Goal: Task Accomplishment & Management: Manage account settings

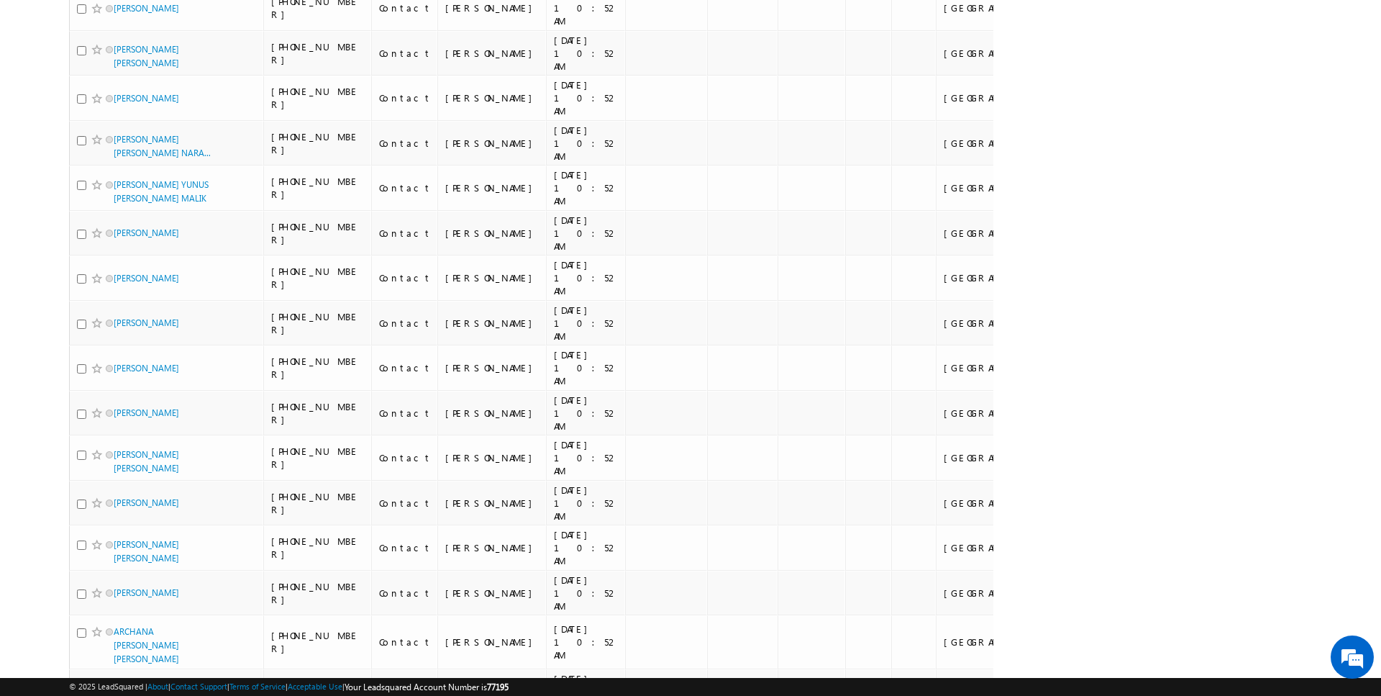
scroll to position [2951, 0]
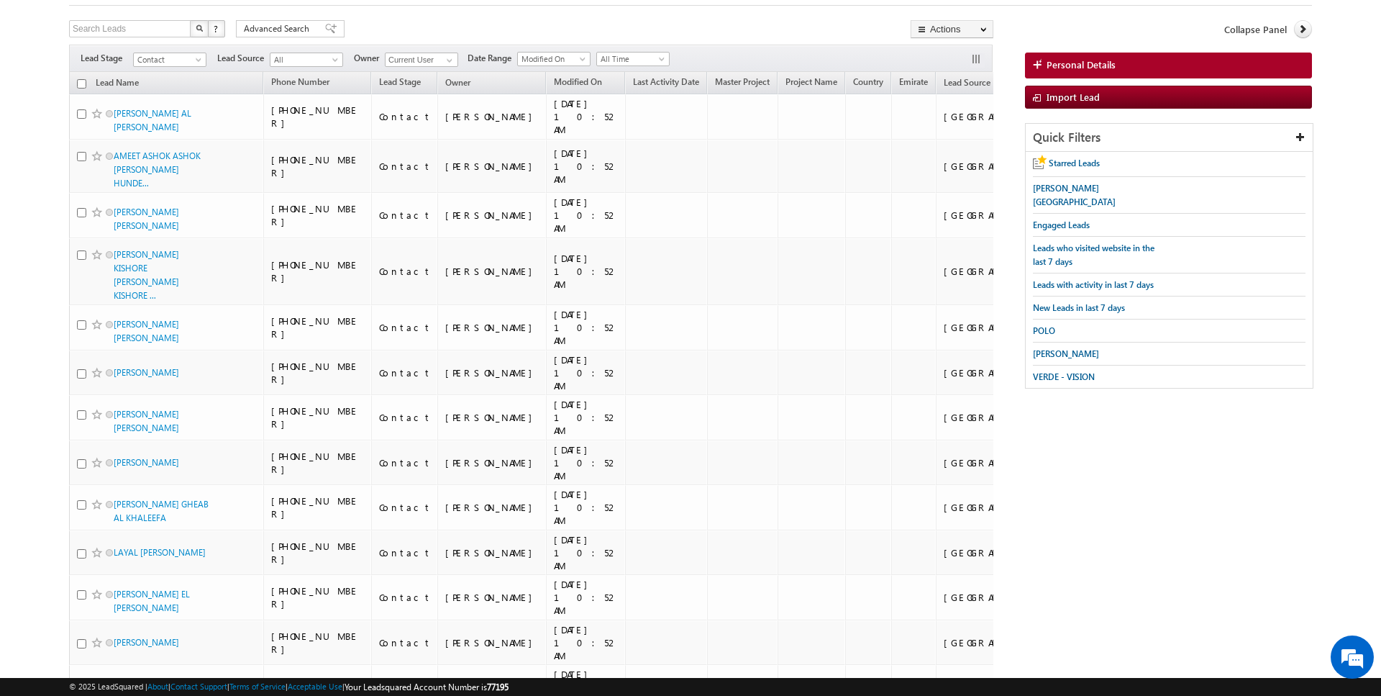
scroll to position [0, 0]
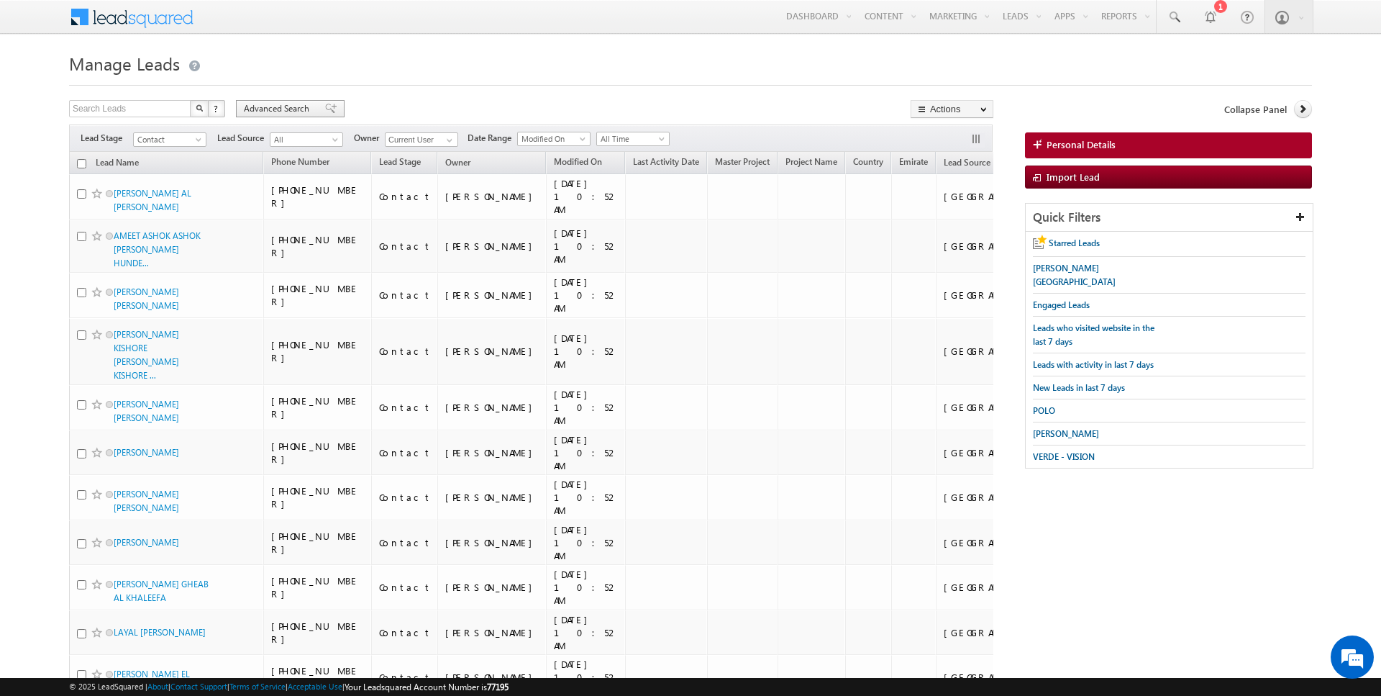
click at [278, 104] on span "Advanced Search" at bounding box center [279, 108] width 70 height 13
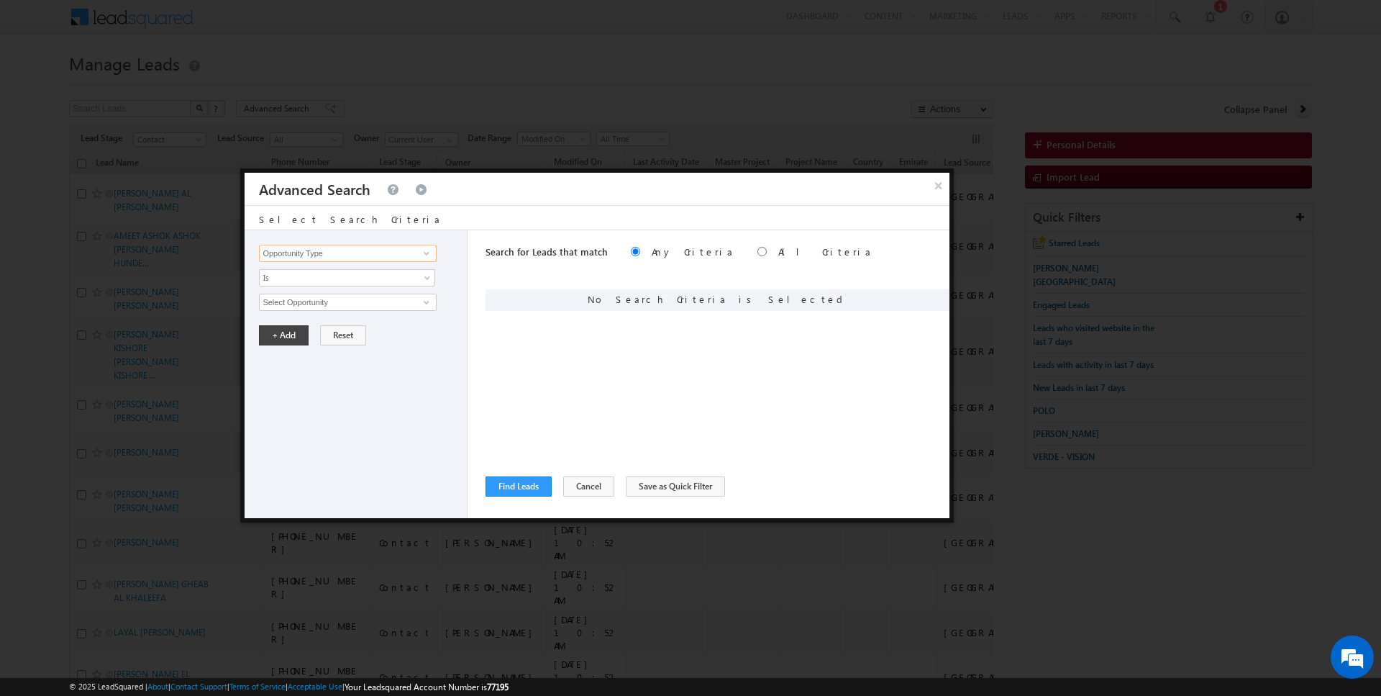
click at [358, 258] on input "Opportunity Type" at bounding box center [347, 253] width 177 height 17
type input "Lead Activity"
click at [329, 274] on span "Is" at bounding box center [338, 277] width 156 height 13
click at [296, 311] on link "Is Not" at bounding box center [348, 307] width 176 height 13
click at [296, 297] on input "Select Activity" at bounding box center [347, 301] width 177 height 17
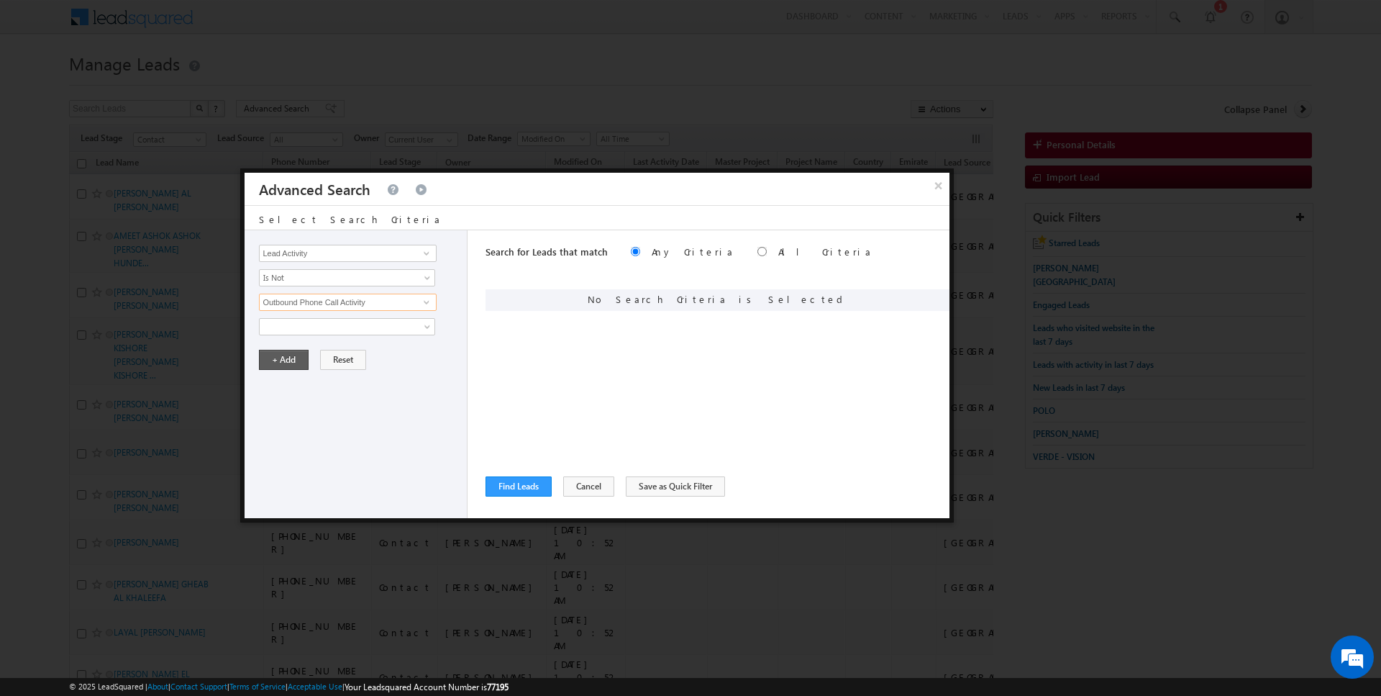
type input "Outbound Phone Call Activity"
click at [282, 355] on button "+ Add" at bounding box center [284, 360] width 50 height 20
click at [520, 487] on button "Find Leads" at bounding box center [519, 486] width 66 height 20
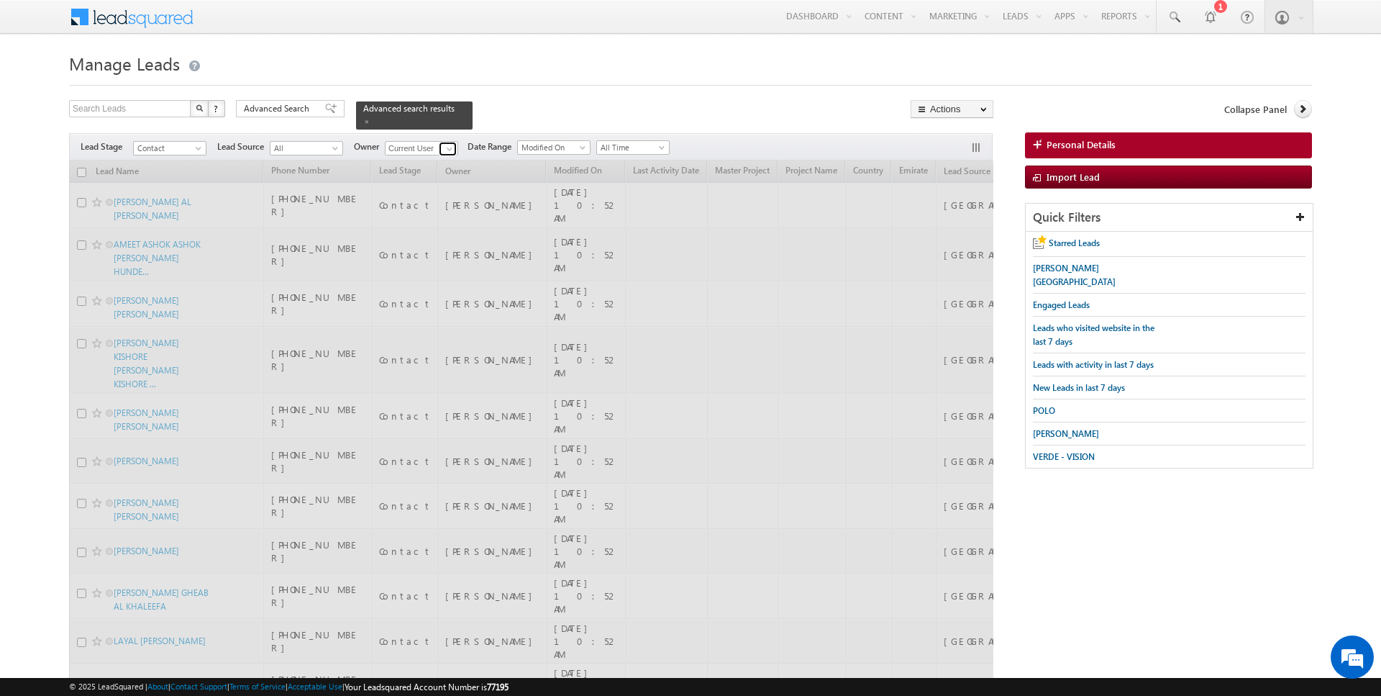
click at [447, 147] on span at bounding box center [450, 149] width 12 height 12
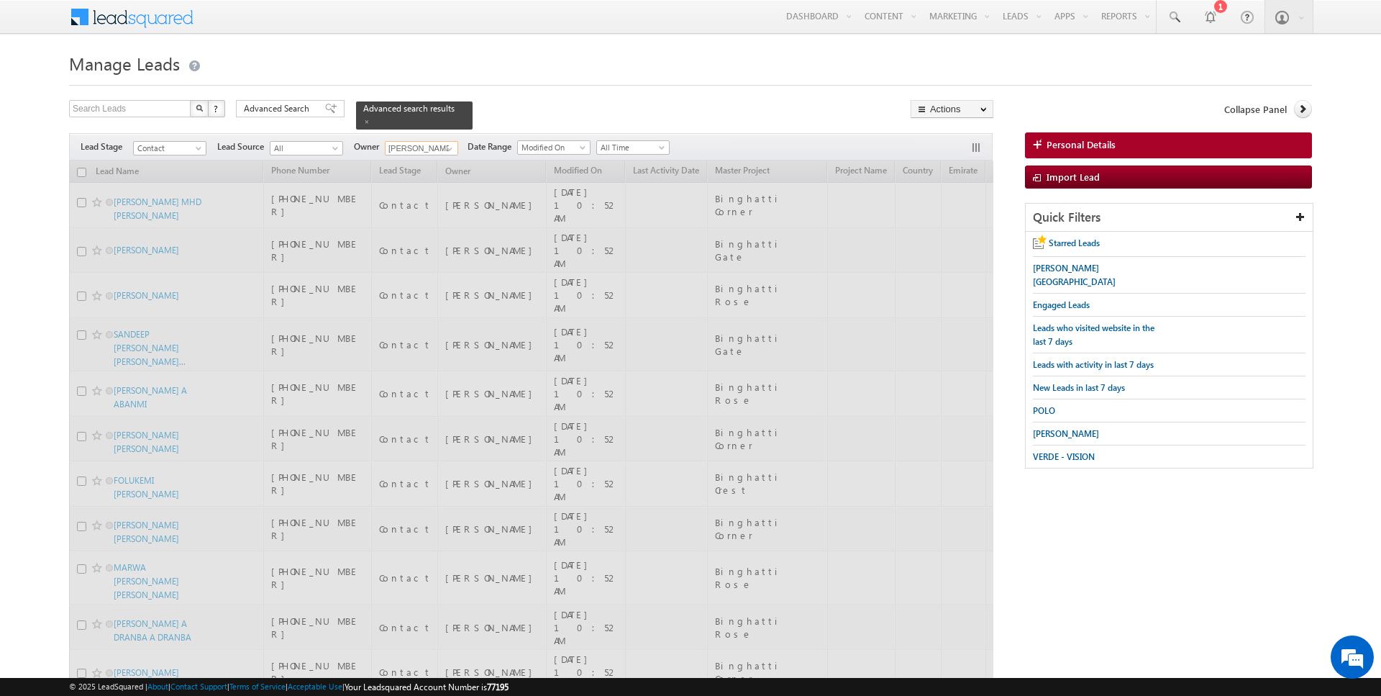
type input "[PERSON_NAME]"
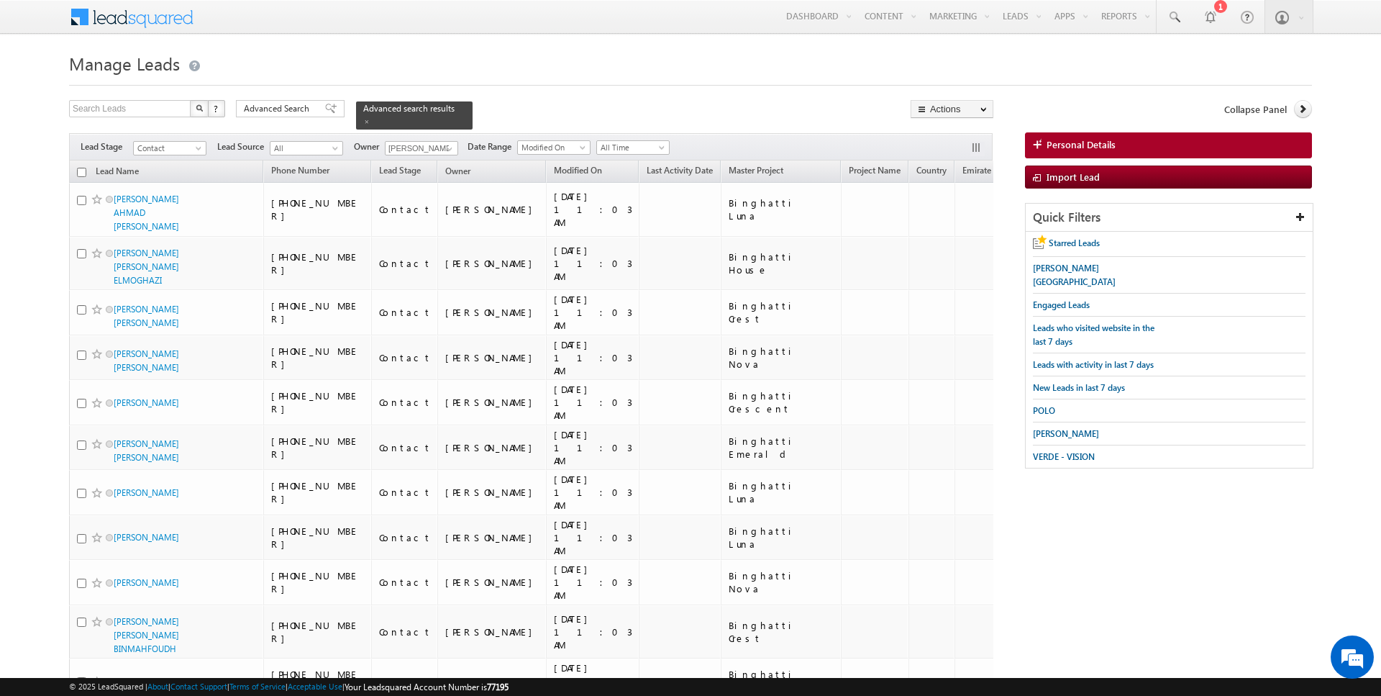
click at [82, 172] on input "checkbox" at bounding box center [81, 172] width 9 height 9
checkbox input "true"
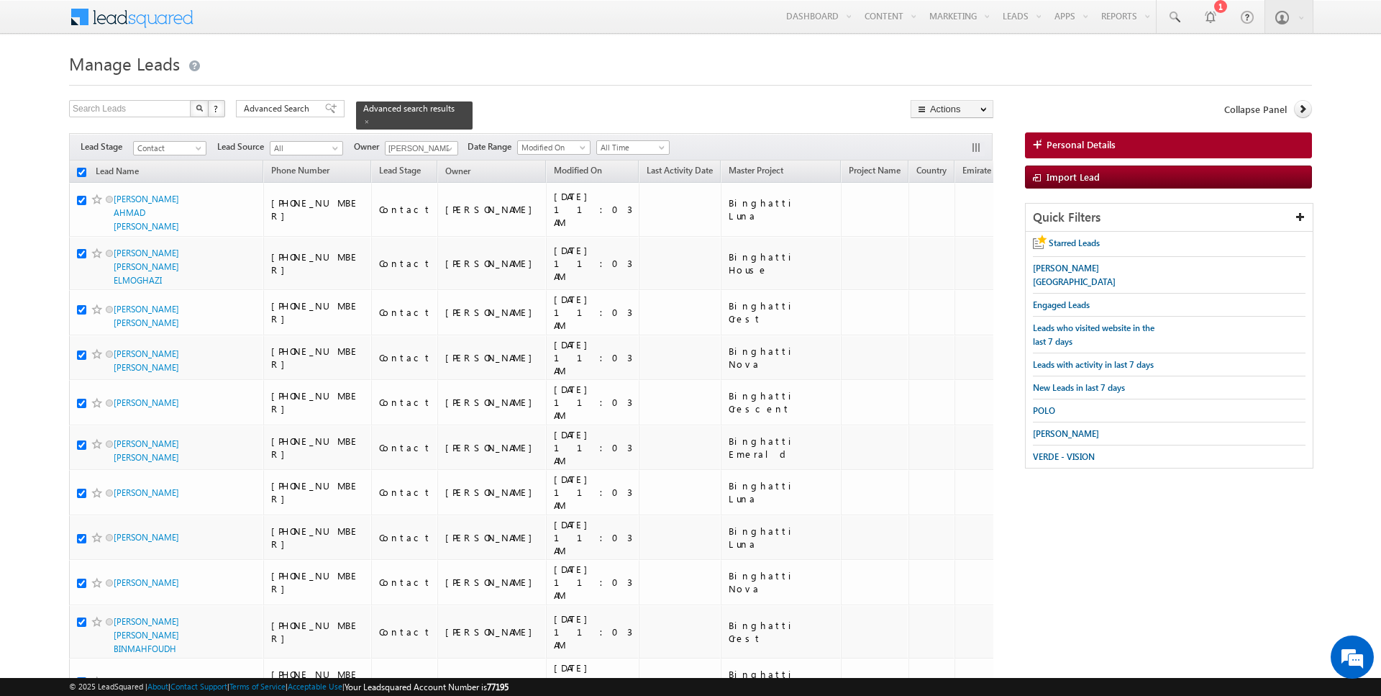
checkbox input "true"
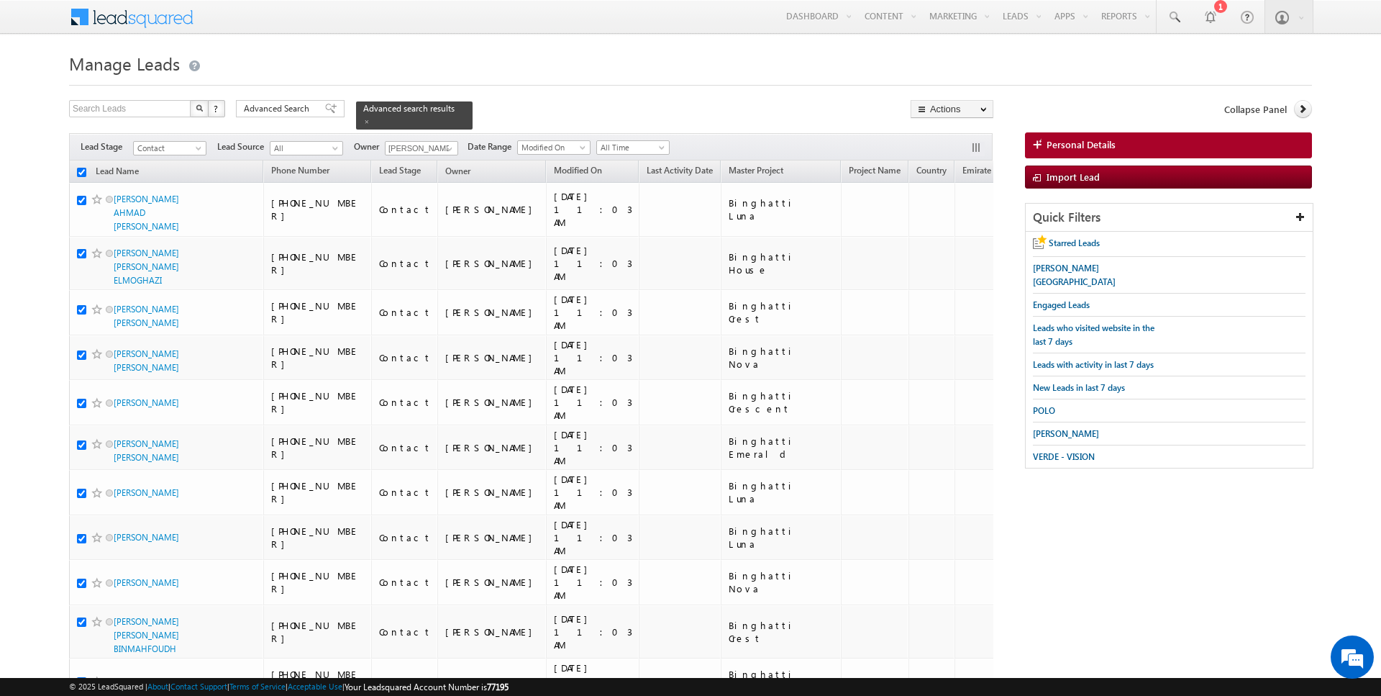
checkbox input "true"
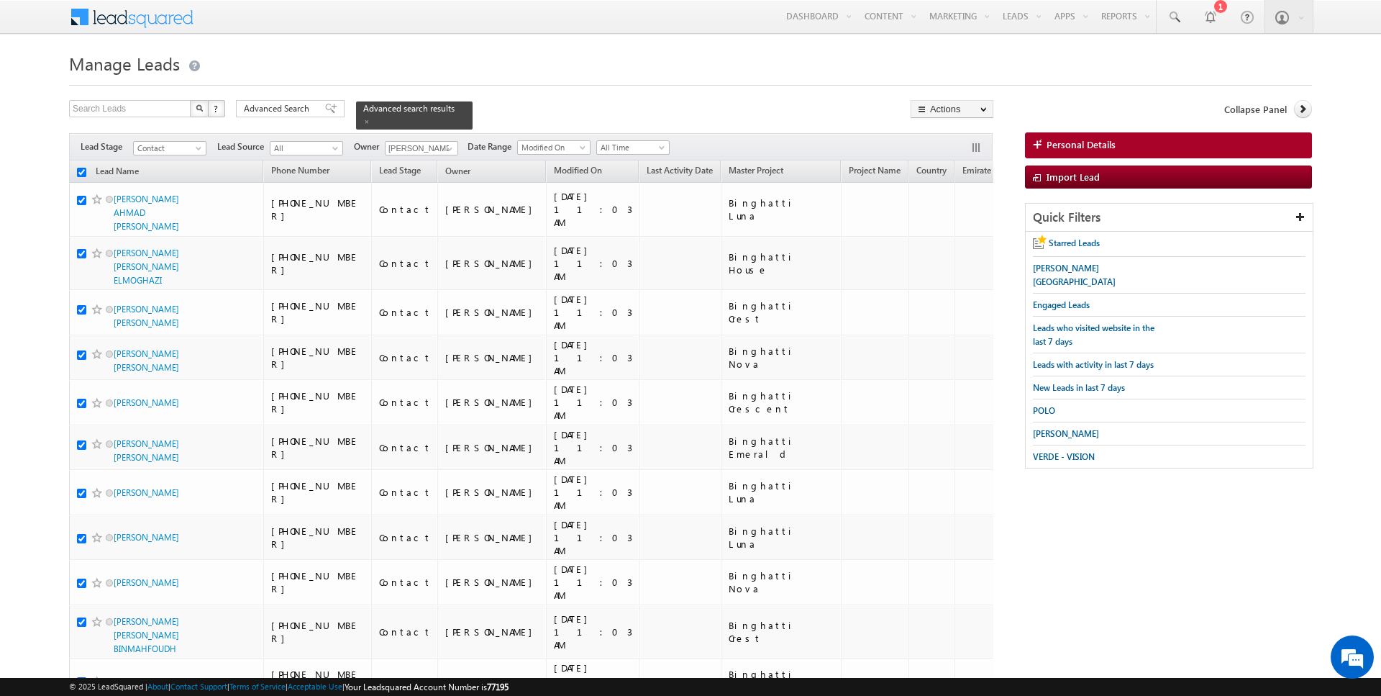
checkbox input "true"
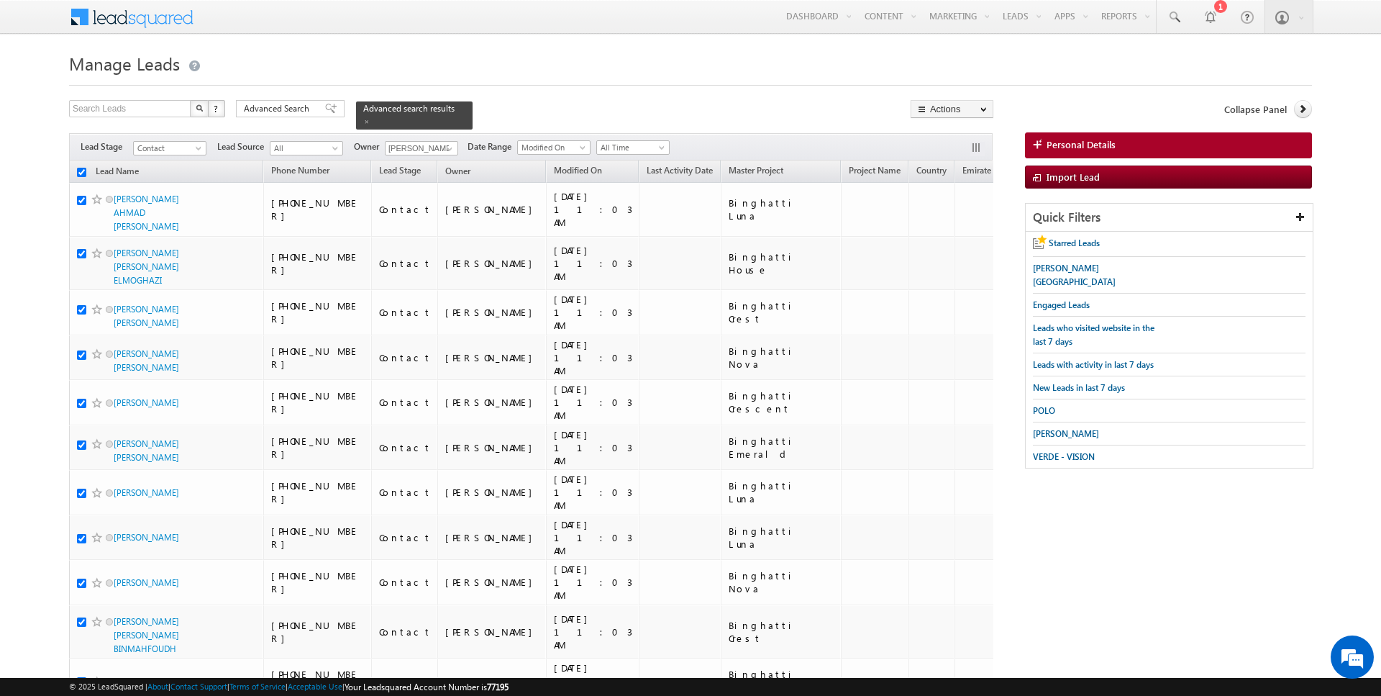
checkbox input "true"
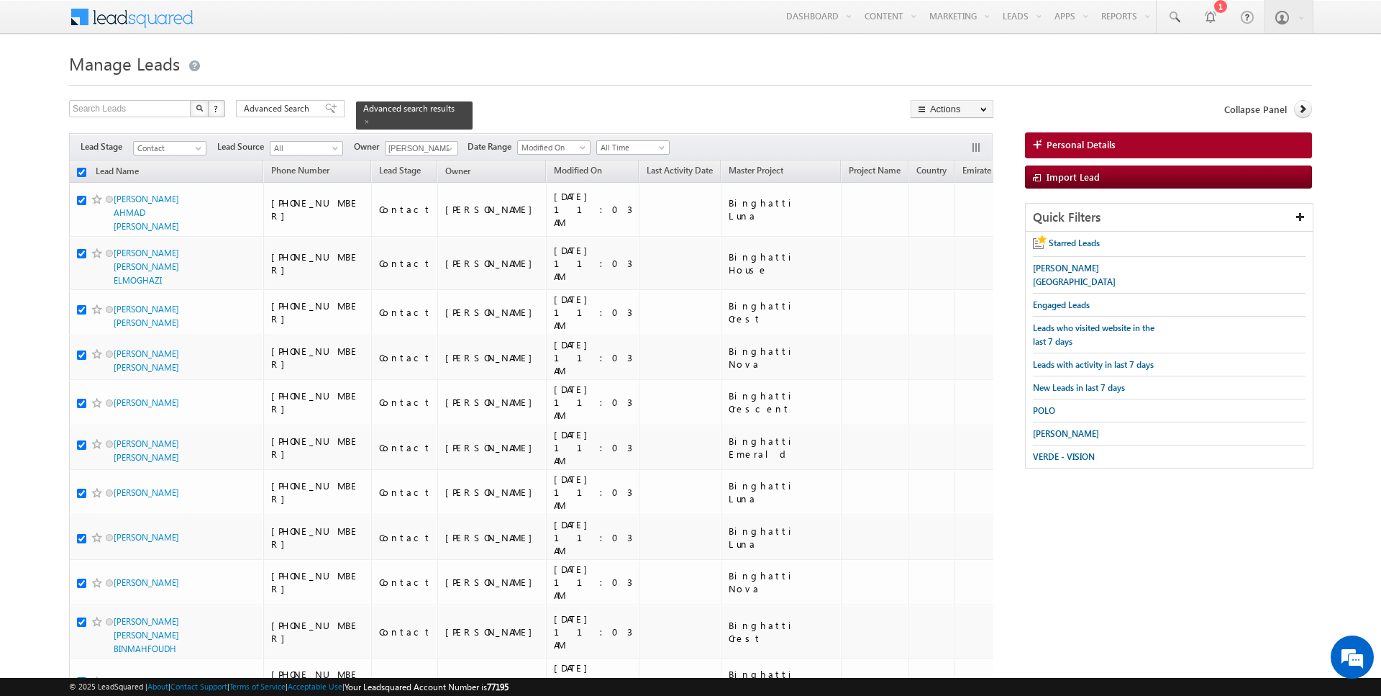
checkbox input "true"
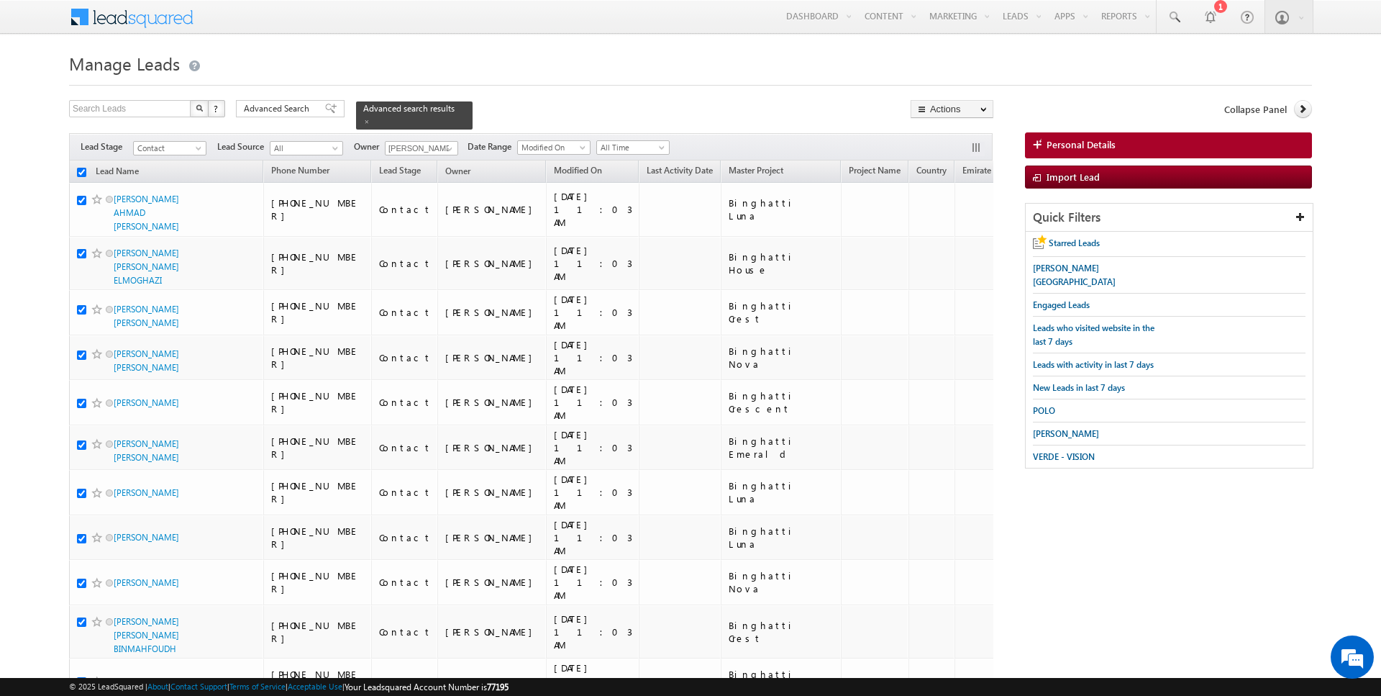
checkbox input "true"
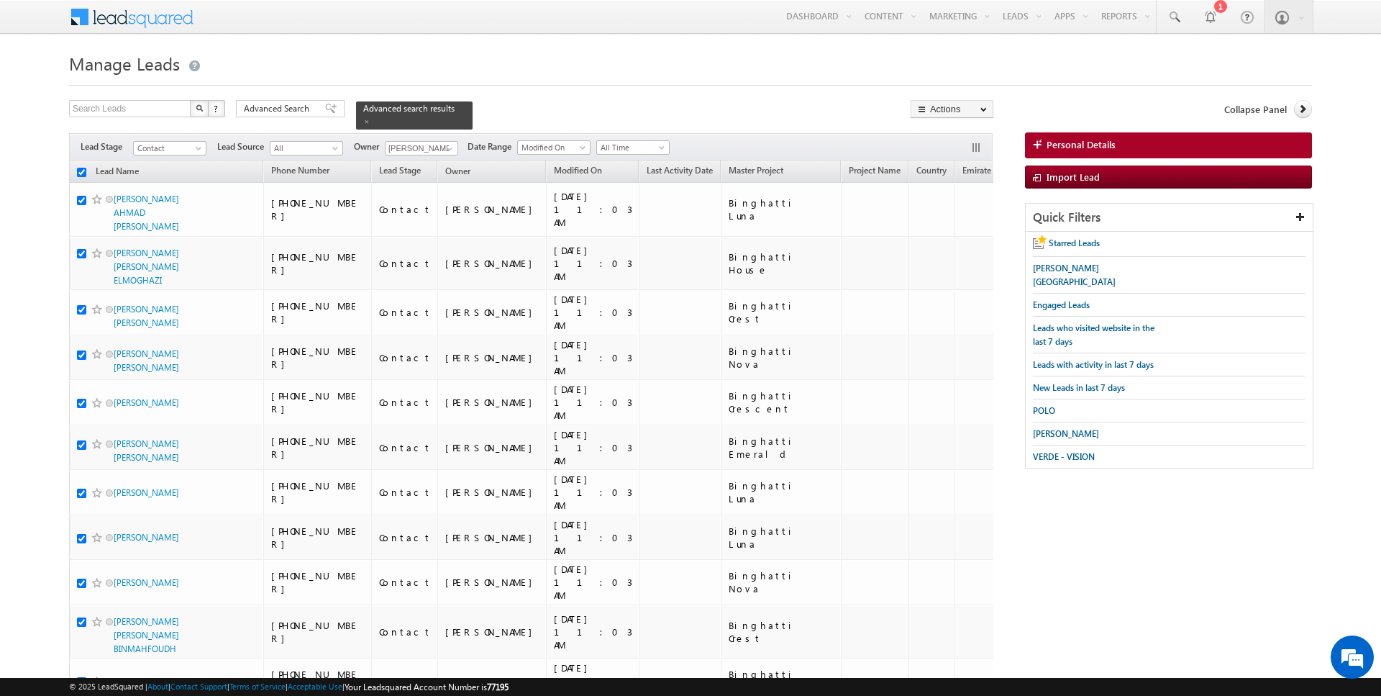
checkbox input "true"
click at [950, 229] on link "Change Owner" at bounding box center [951, 232] width 81 height 17
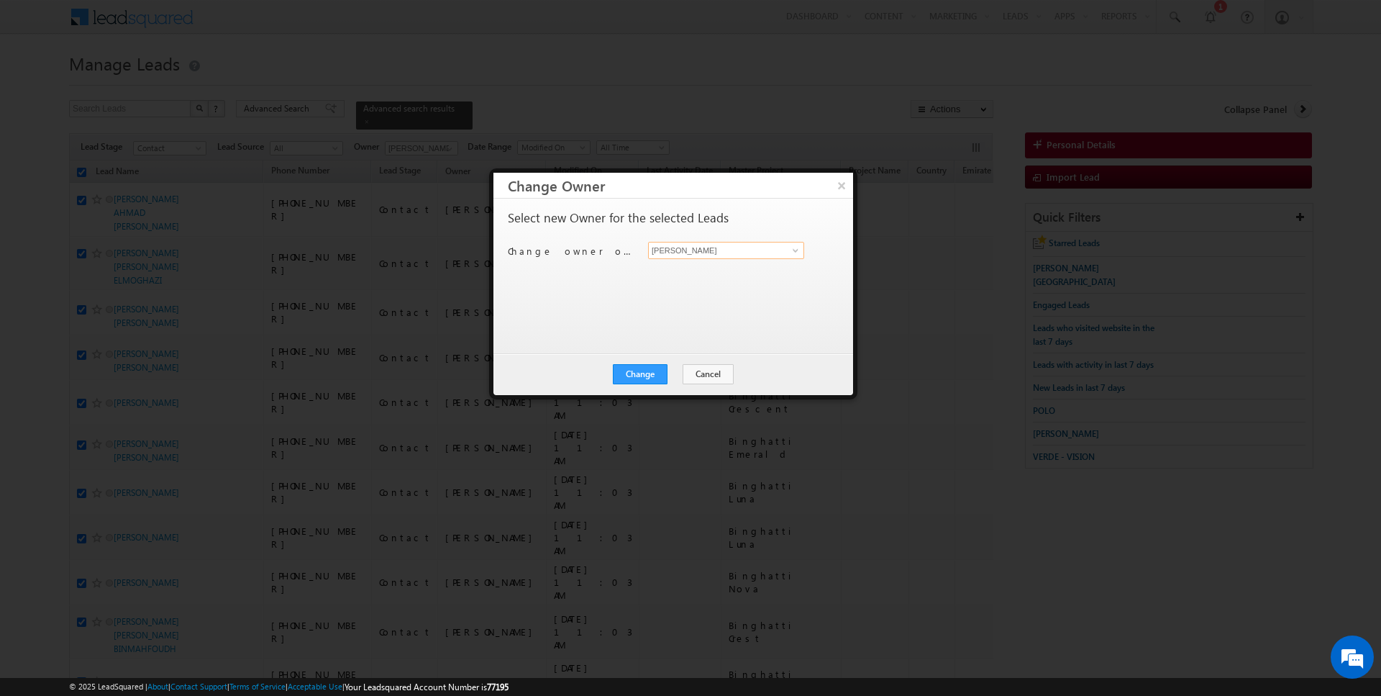
click at [728, 253] on input "[PERSON_NAME]" at bounding box center [726, 250] width 156 height 17
type input "[PERSON_NAME]"
click at [652, 368] on button "Change" at bounding box center [640, 374] width 55 height 20
click at [661, 375] on button "Close" at bounding box center [675, 374] width 46 height 20
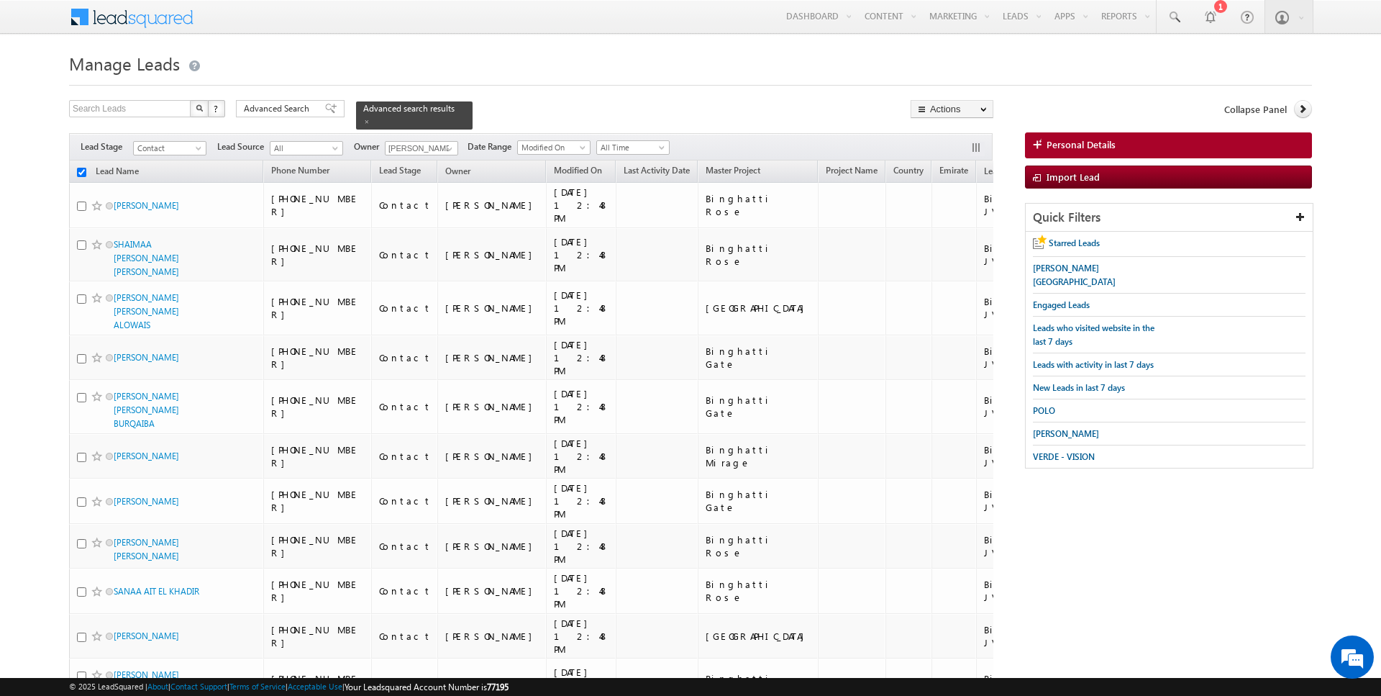
checkbox input "false"
click at [456, 146] on div "Filters Lead Stage Contact Contact Lead Source All All Owner Current User Any C…" at bounding box center [531, 146] width 924 height 27
click at [444, 145] on span at bounding box center [450, 149] width 12 height 12
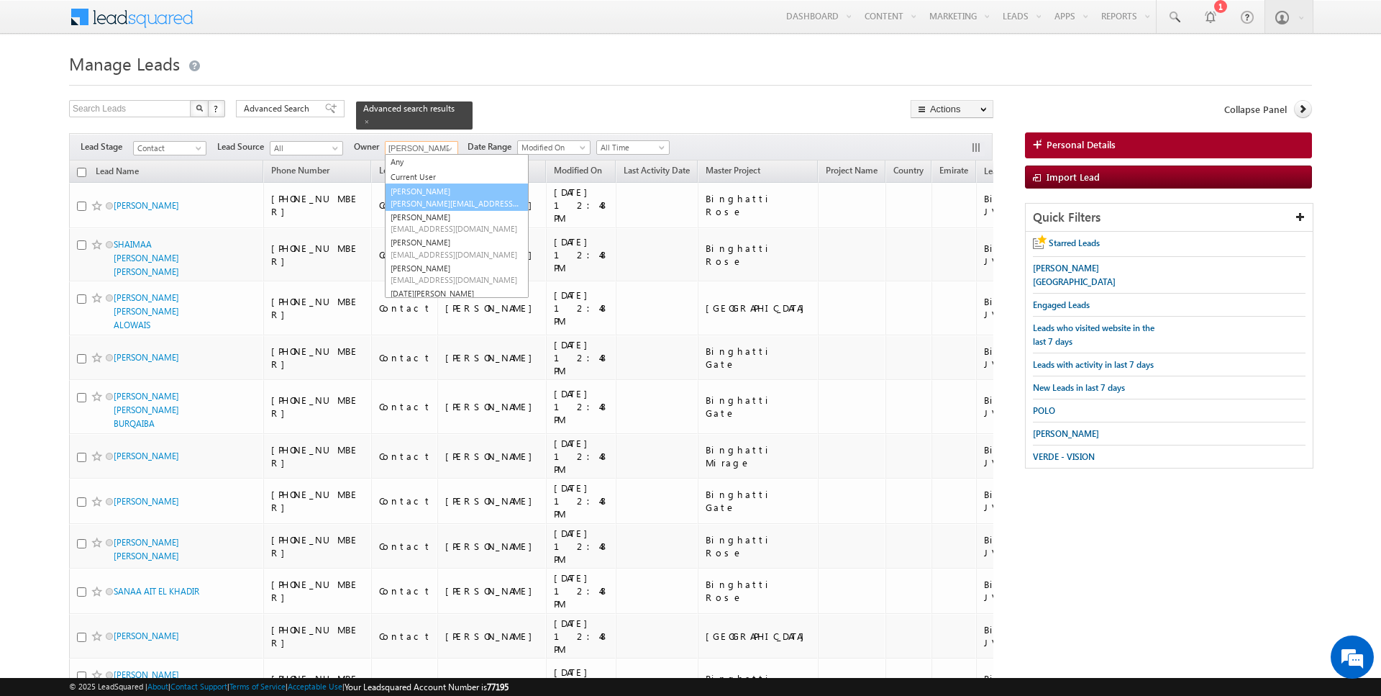
click at [422, 196] on link "[PERSON_NAME] [PERSON_NAME][EMAIL_ADDRESS][DOMAIN_NAME]" at bounding box center [457, 196] width 144 height 27
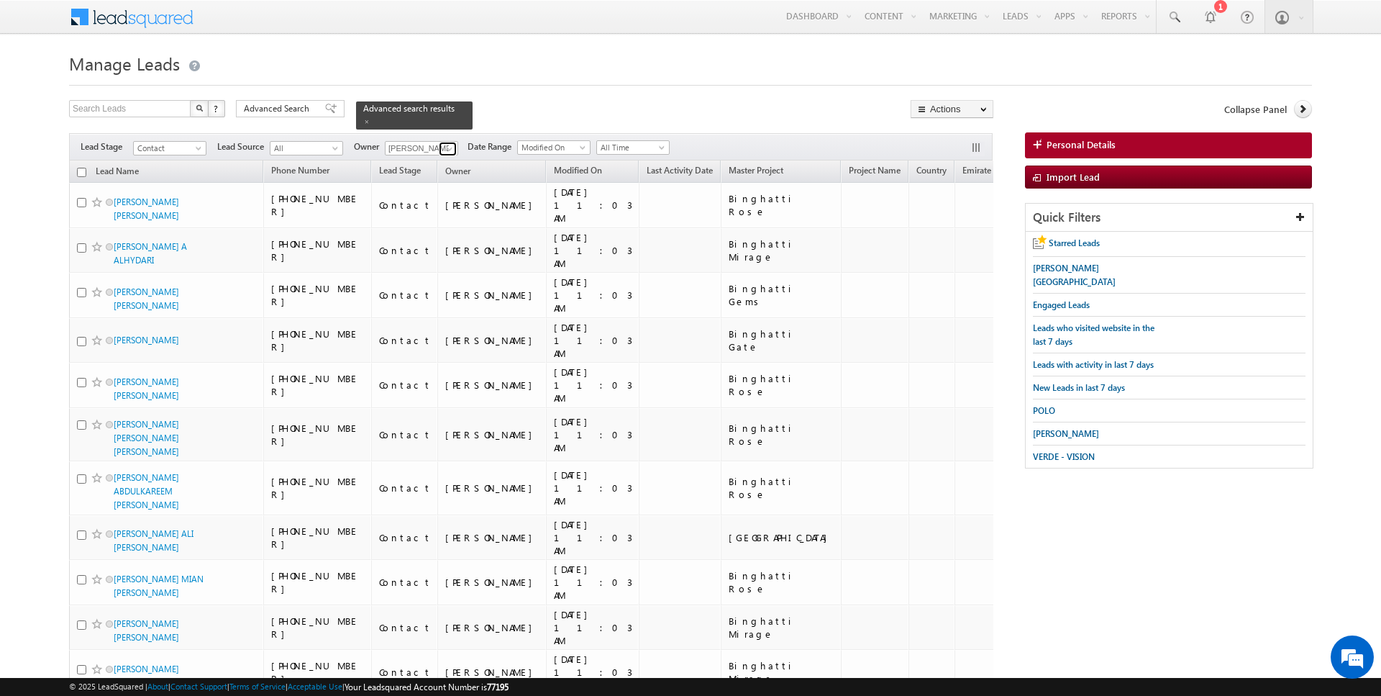
click at [448, 149] on span at bounding box center [450, 149] width 12 height 12
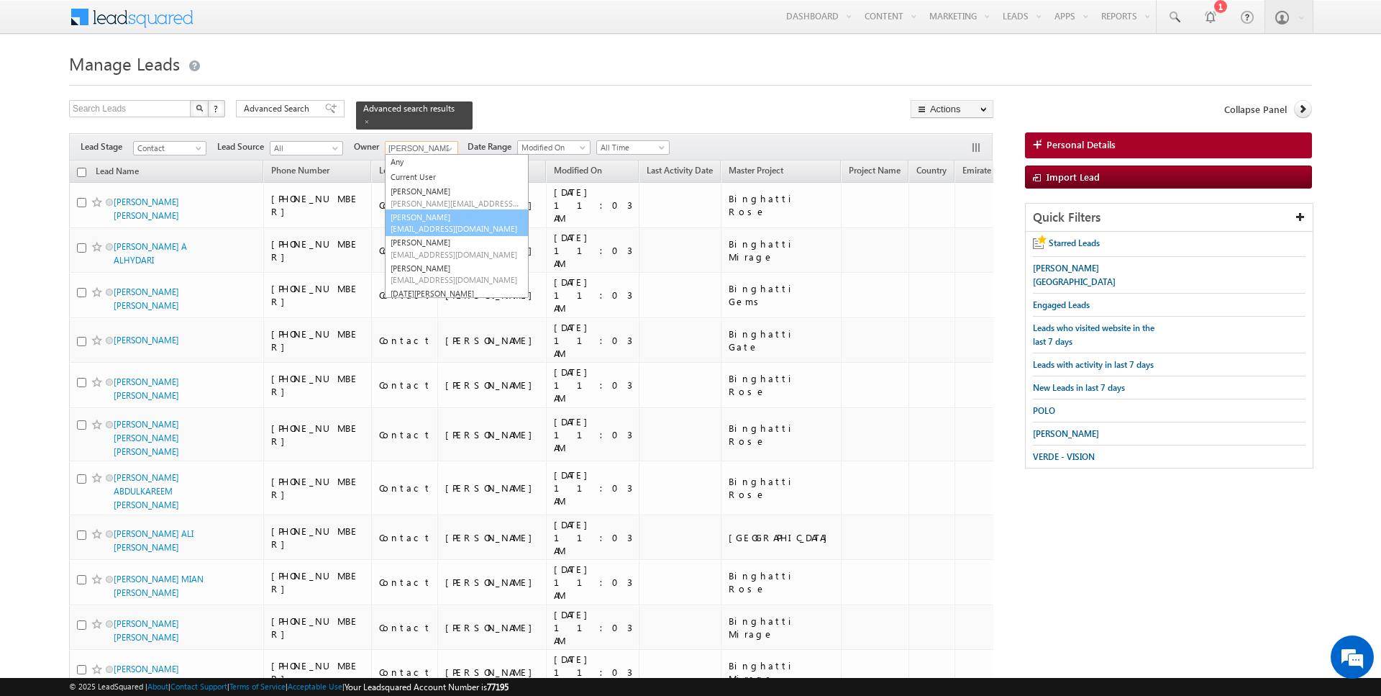
click at [432, 219] on link "[PERSON_NAME] [EMAIL_ADDRESS][DOMAIN_NAME]" at bounding box center [457, 222] width 144 height 27
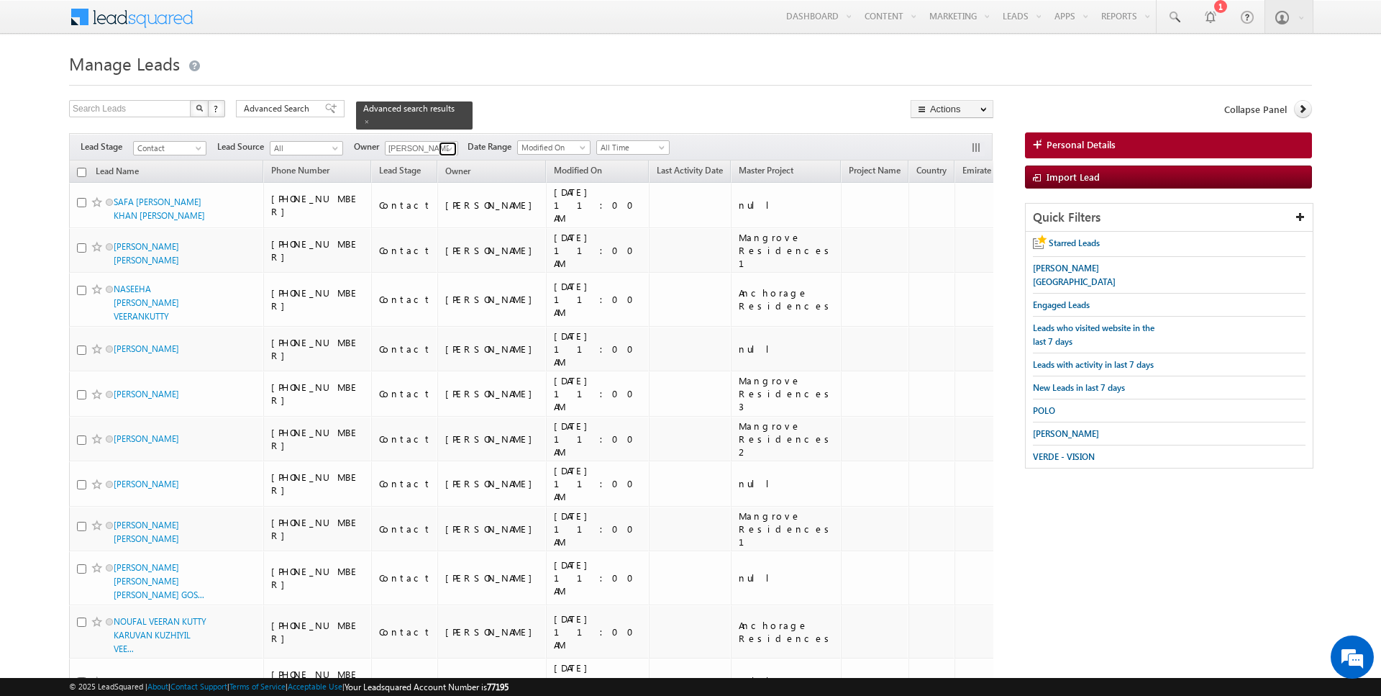
click at [446, 147] on span at bounding box center [450, 149] width 12 height 12
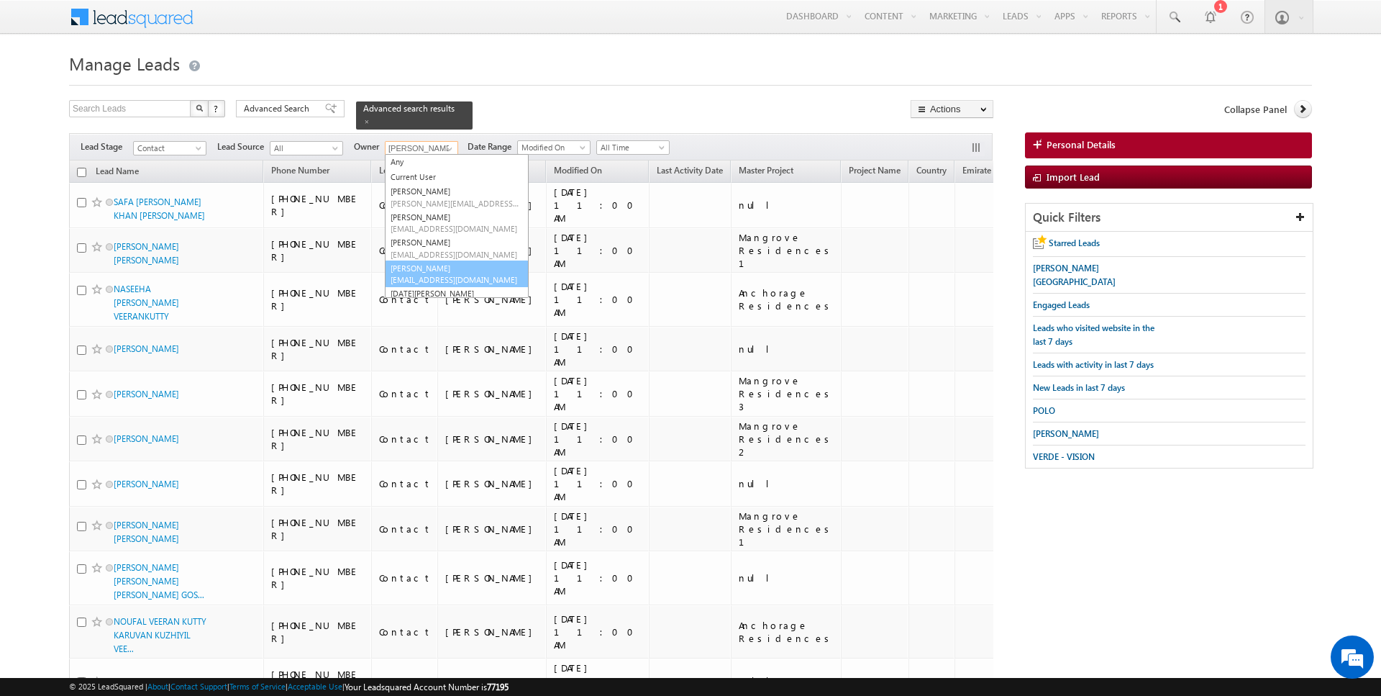
click at [419, 268] on link "[PERSON_NAME] [EMAIL_ADDRESS][DOMAIN_NAME]" at bounding box center [457, 273] width 144 height 27
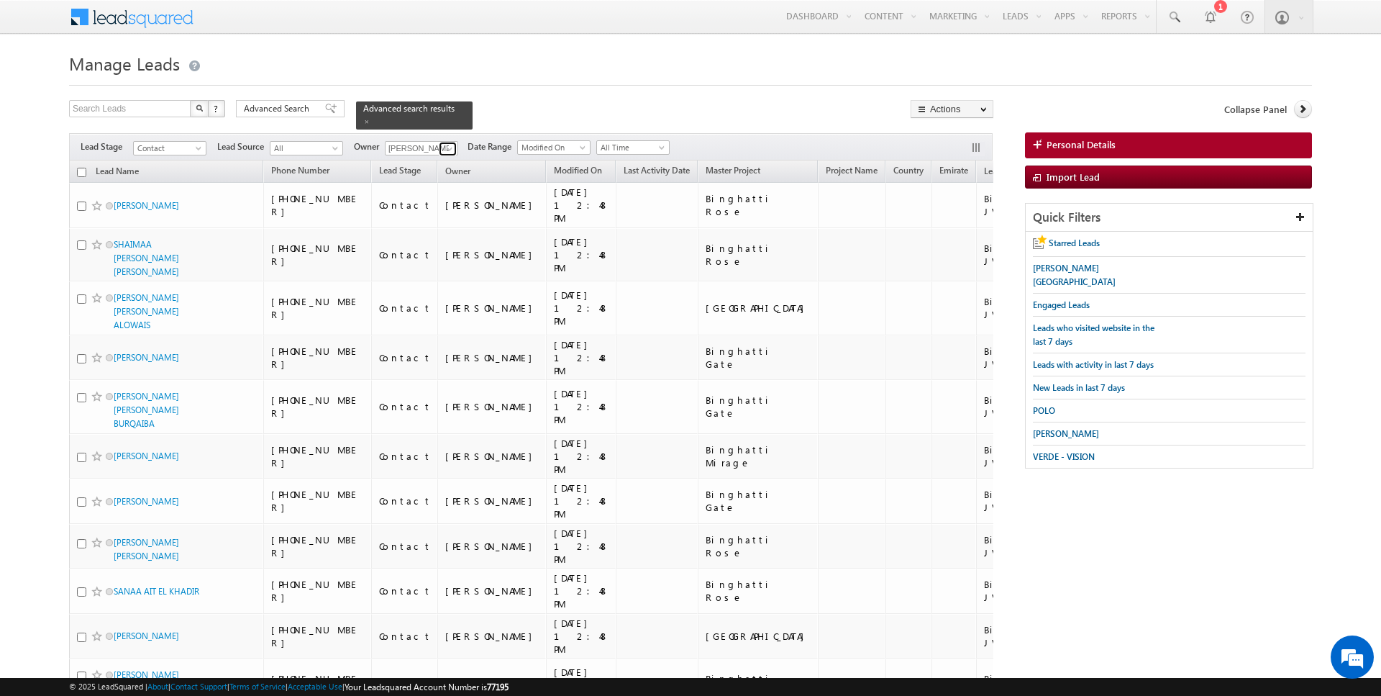
click at [447, 144] on span at bounding box center [450, 149] width 12 height 12
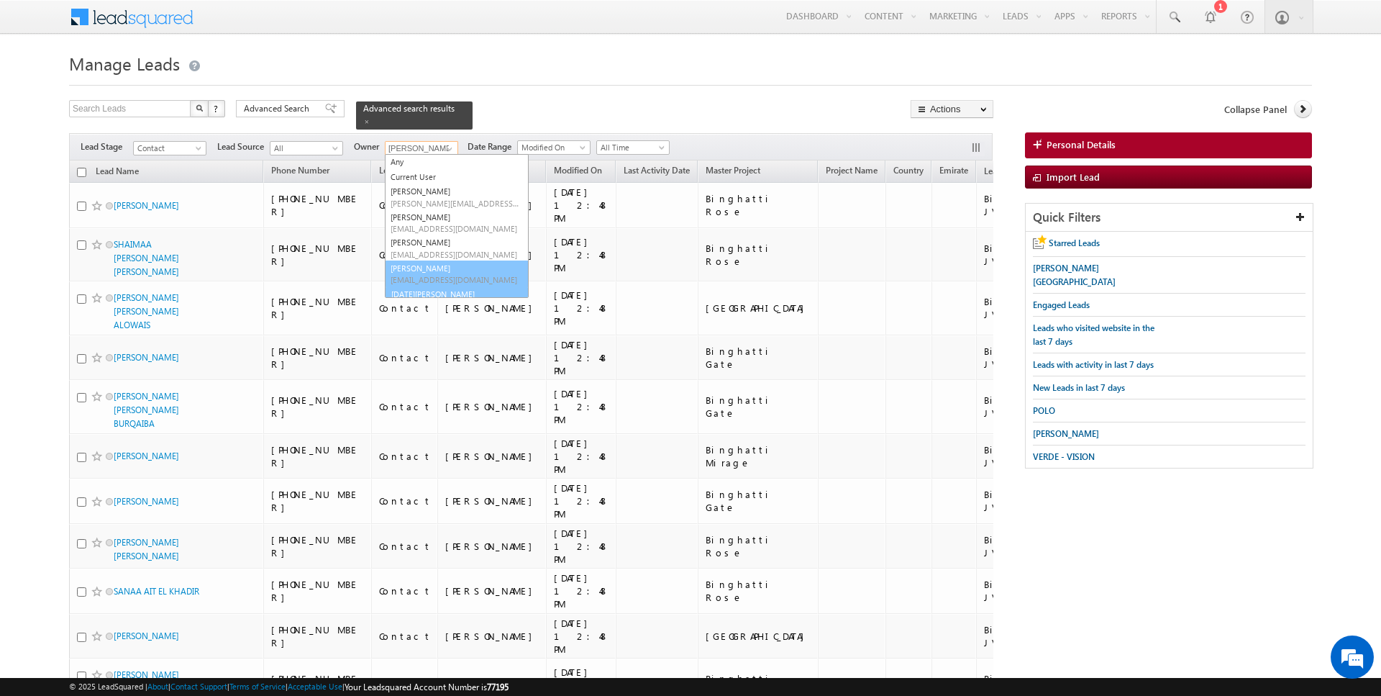
scroll to position [16, 0]
click at [424, 286] on span "[DATE][EMAIL_ADDRESS][DOMAIN_NAME]" at bounding box center [455, 289] width 129 height 11
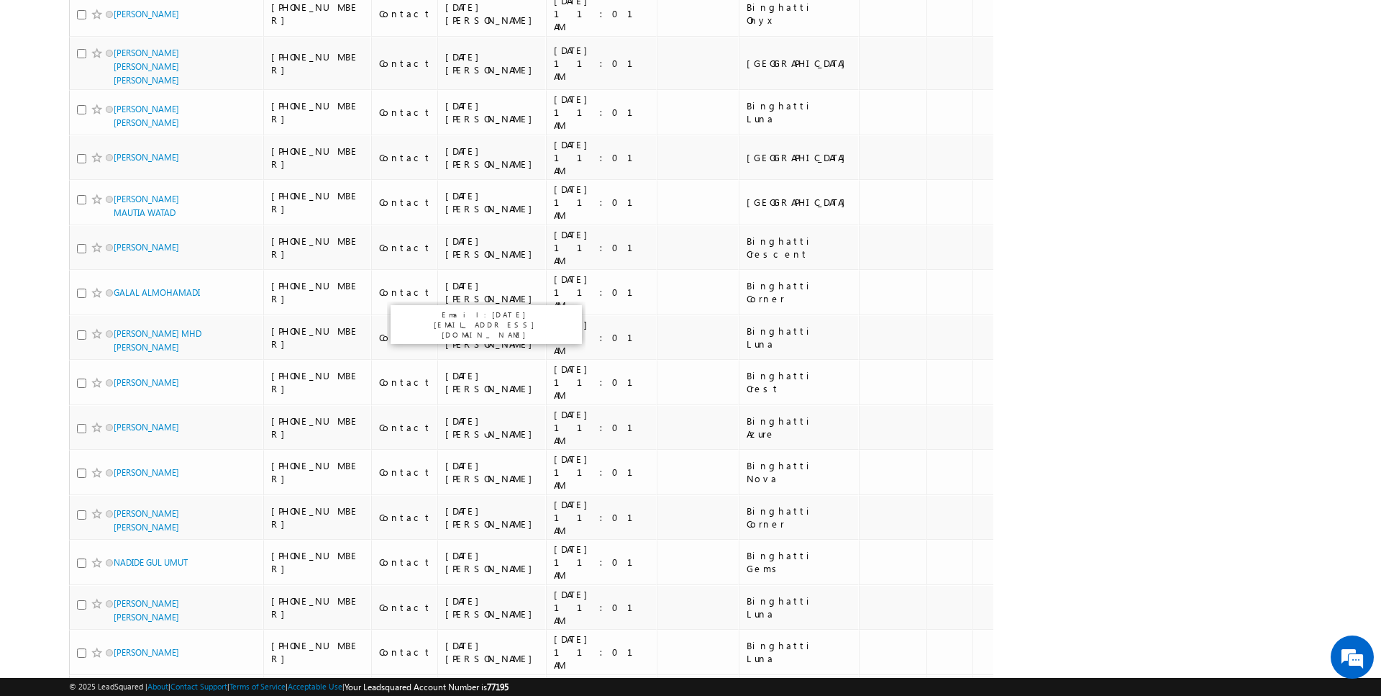
scroll to position [0, 0]
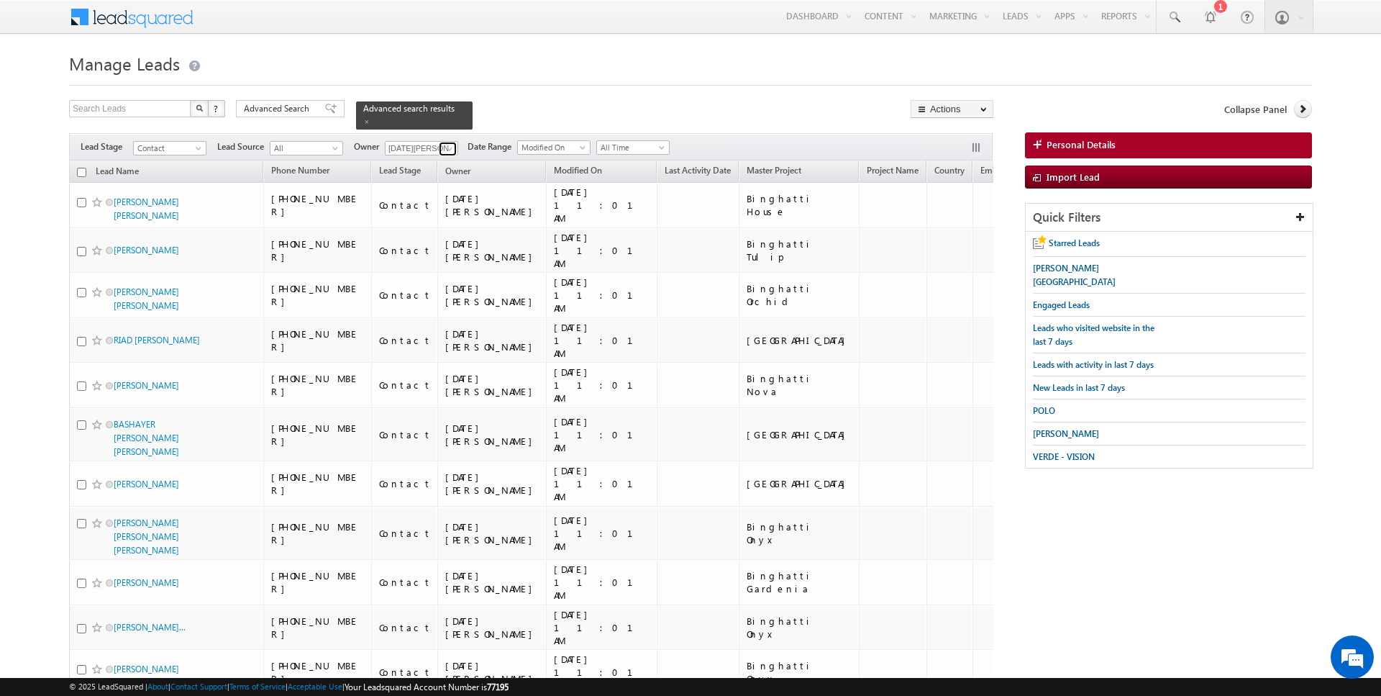
click at [445, 147] on span at bounding box center [450, 149] width 12 height 12
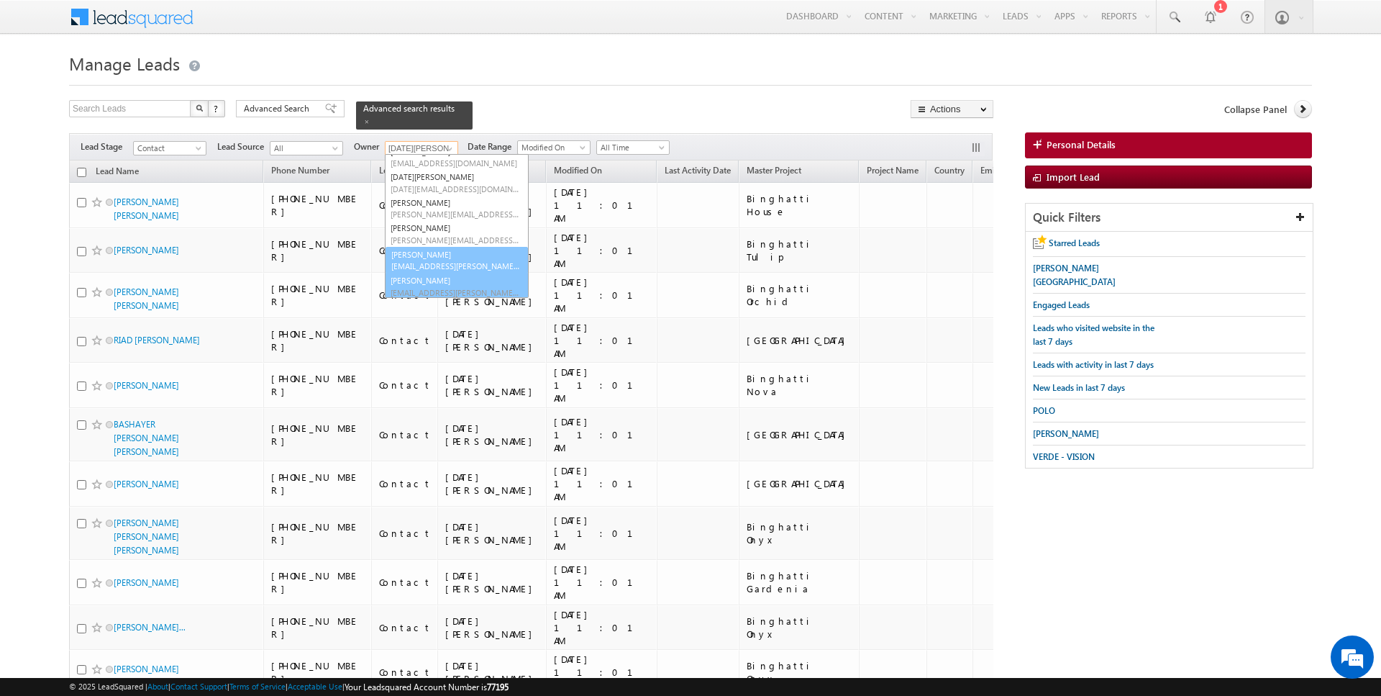
scroll to position [117, 0]
click at [427, 266] on span "[EMAIL_ADDRESS][PERSON_NAME][DOMAIN_NAME]" at bounding box center [455, 265] width 129 height 11
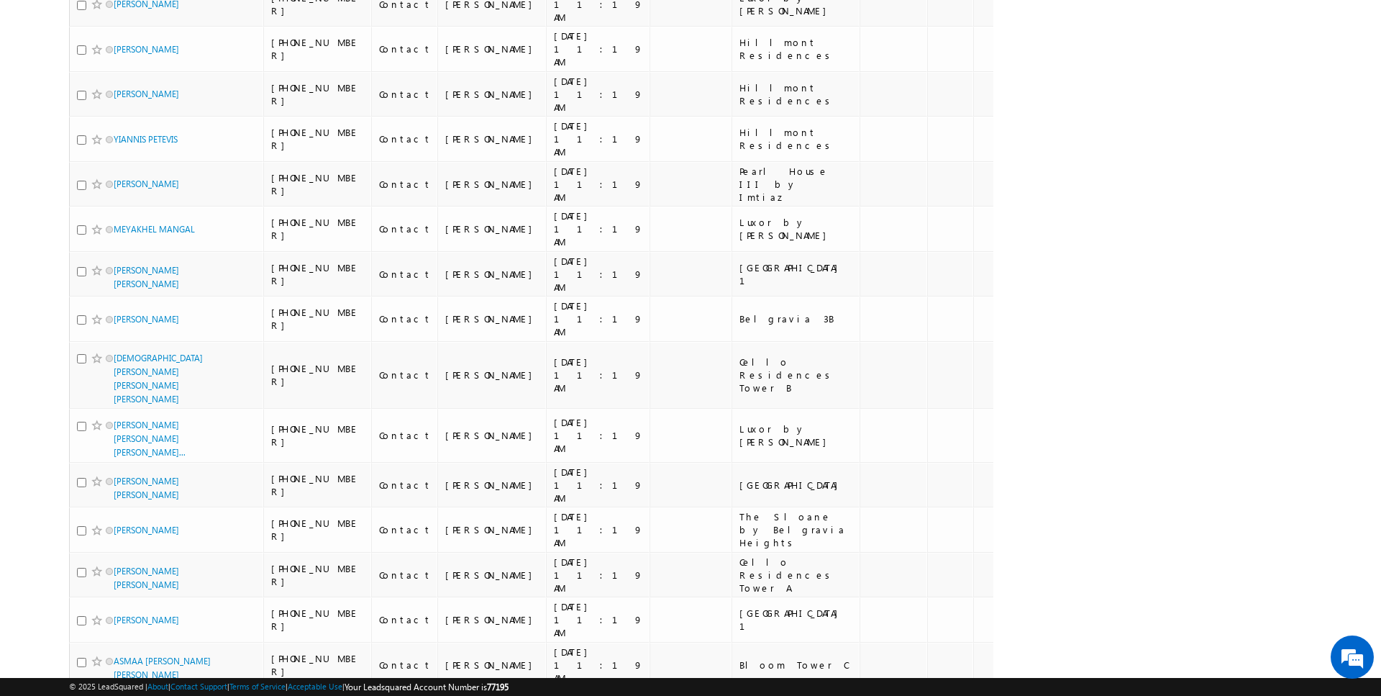
scroll to position [0, 0]
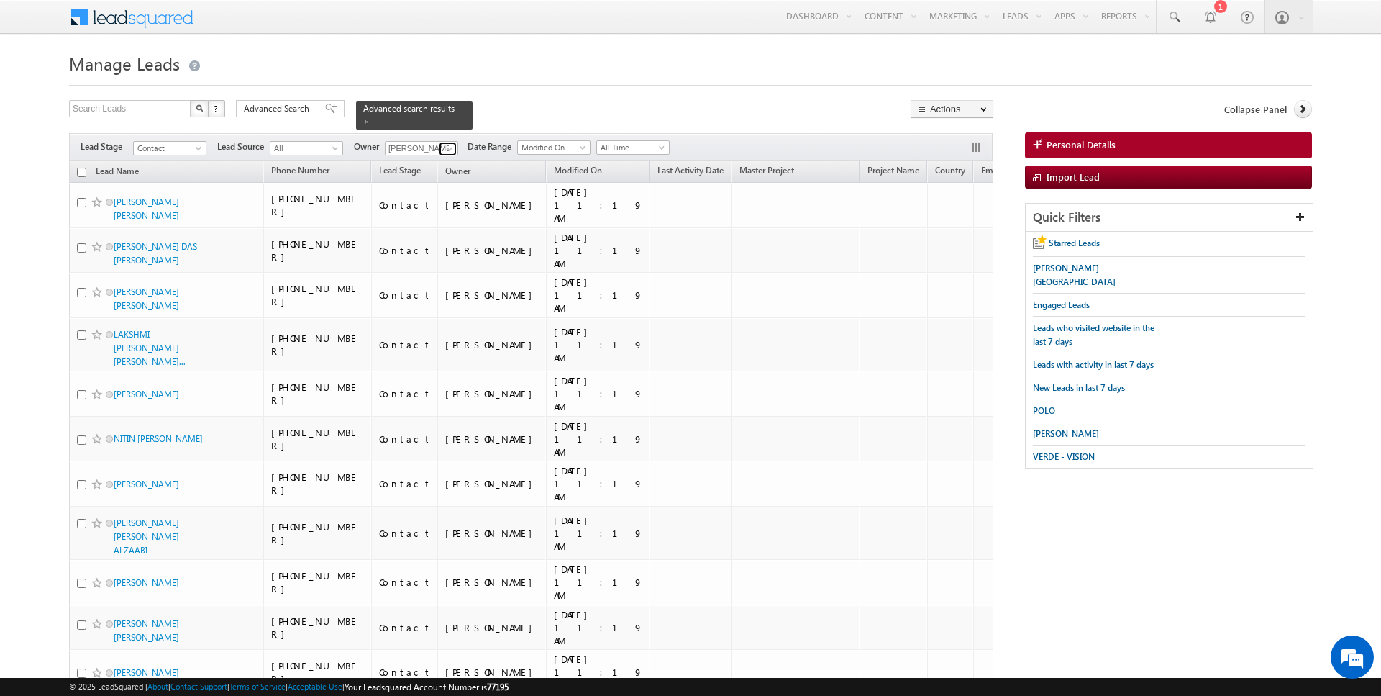
click at [447, 147] on span at bounding box center [450, 149] width 12 height 12
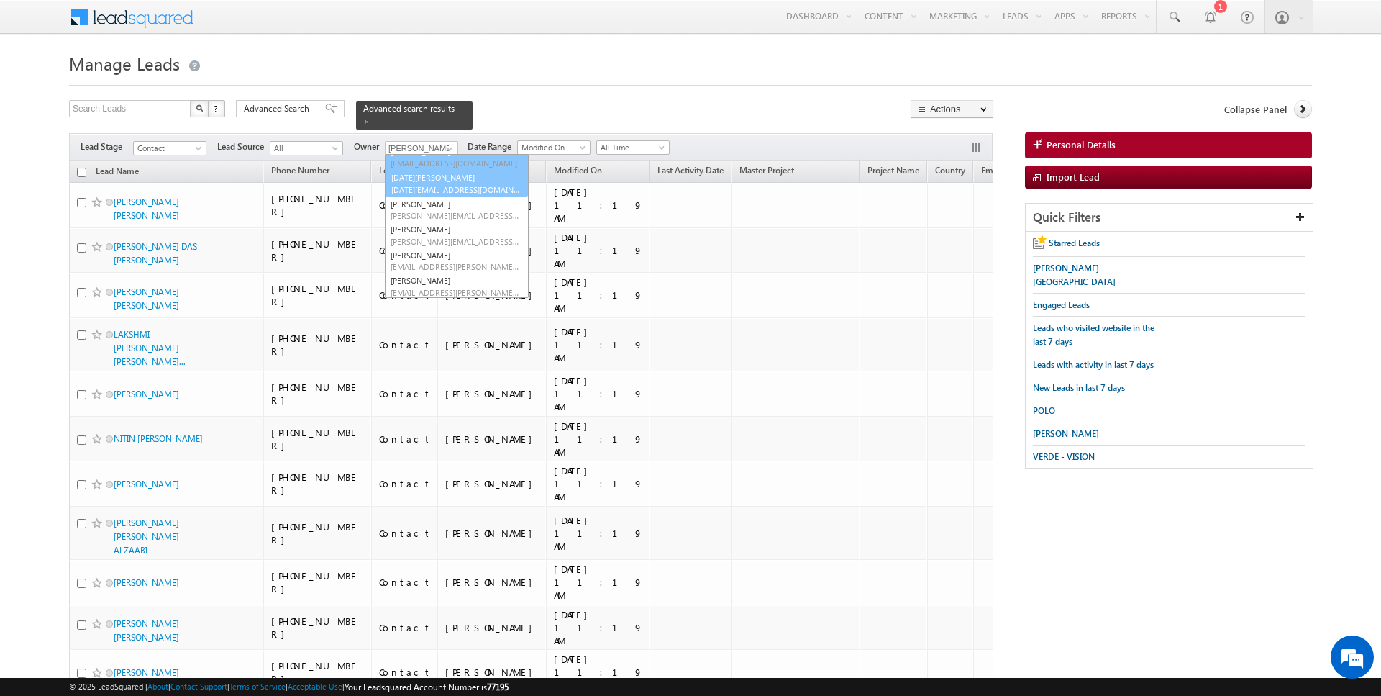
scroll to position [106, 0]
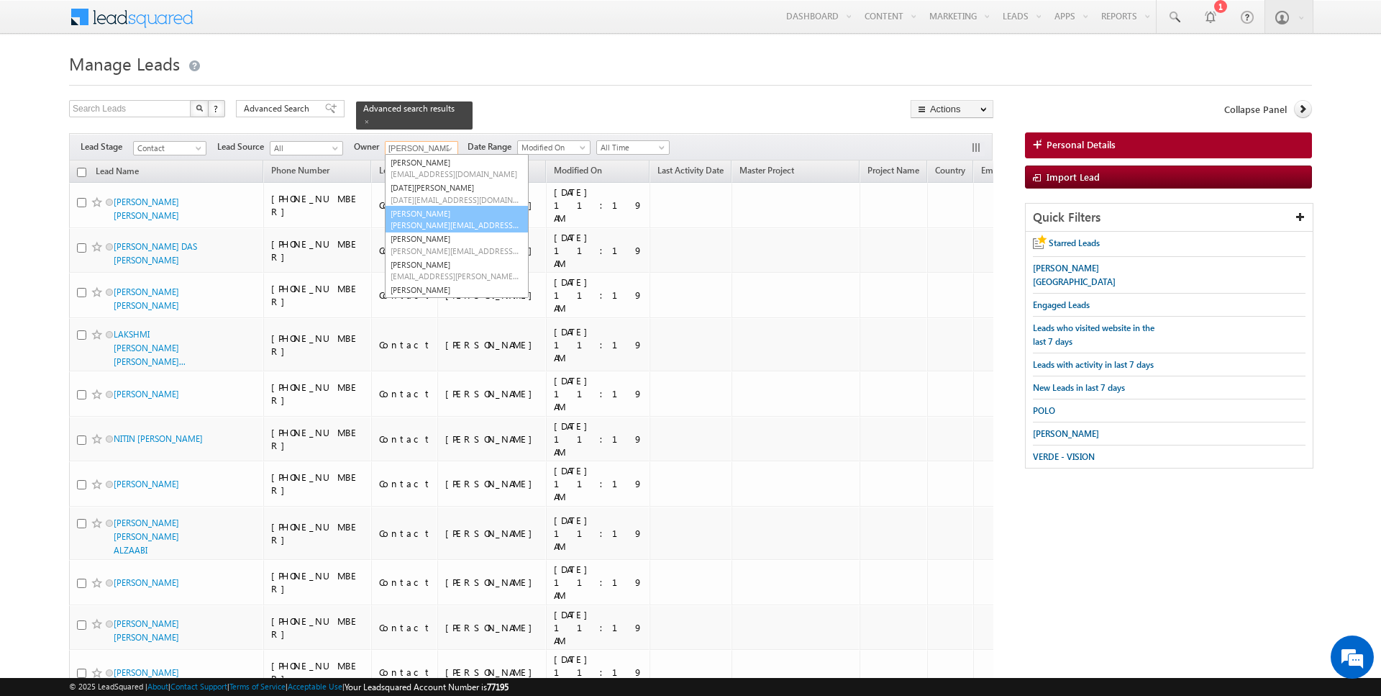
click at [429, 211] on link "[PERSON_NAME] [PERSON_NAME][EMAIL_ADDRESS][DOMAIN_NAME]" at bounding box center [457, 219] width 144 height 27
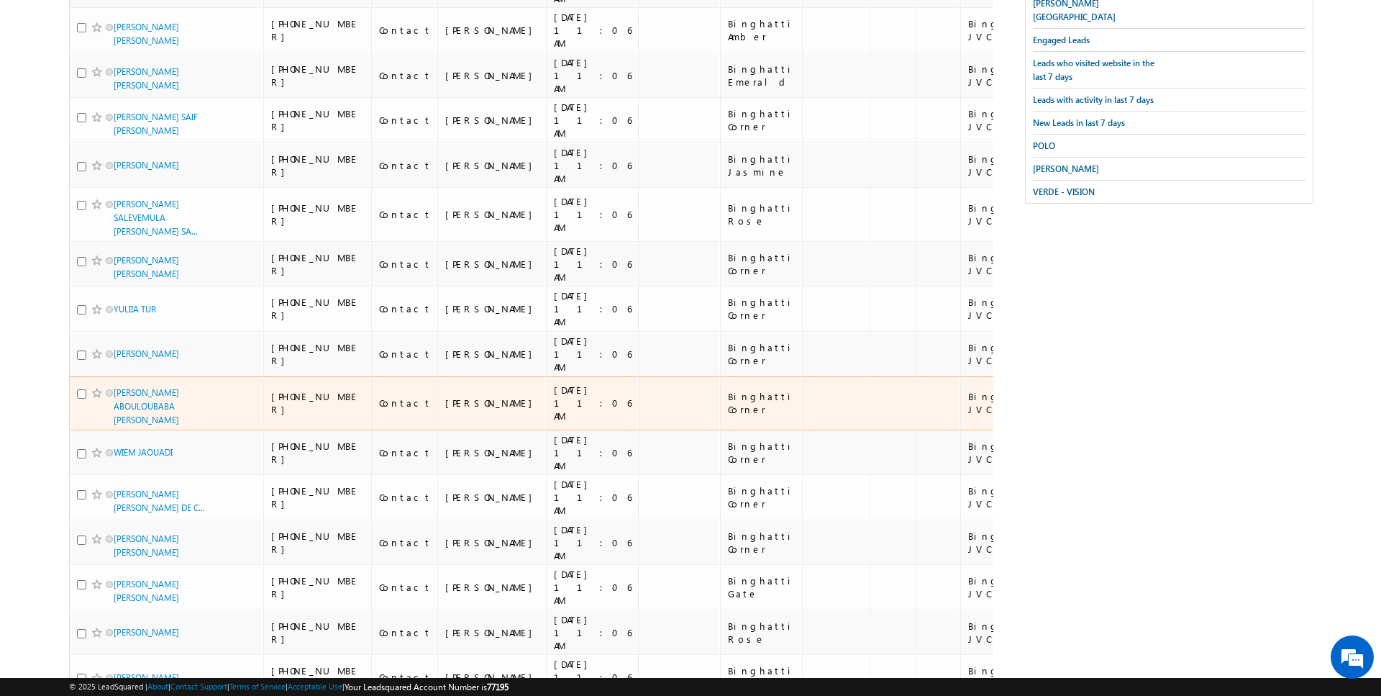
scroll to position [0, 0]
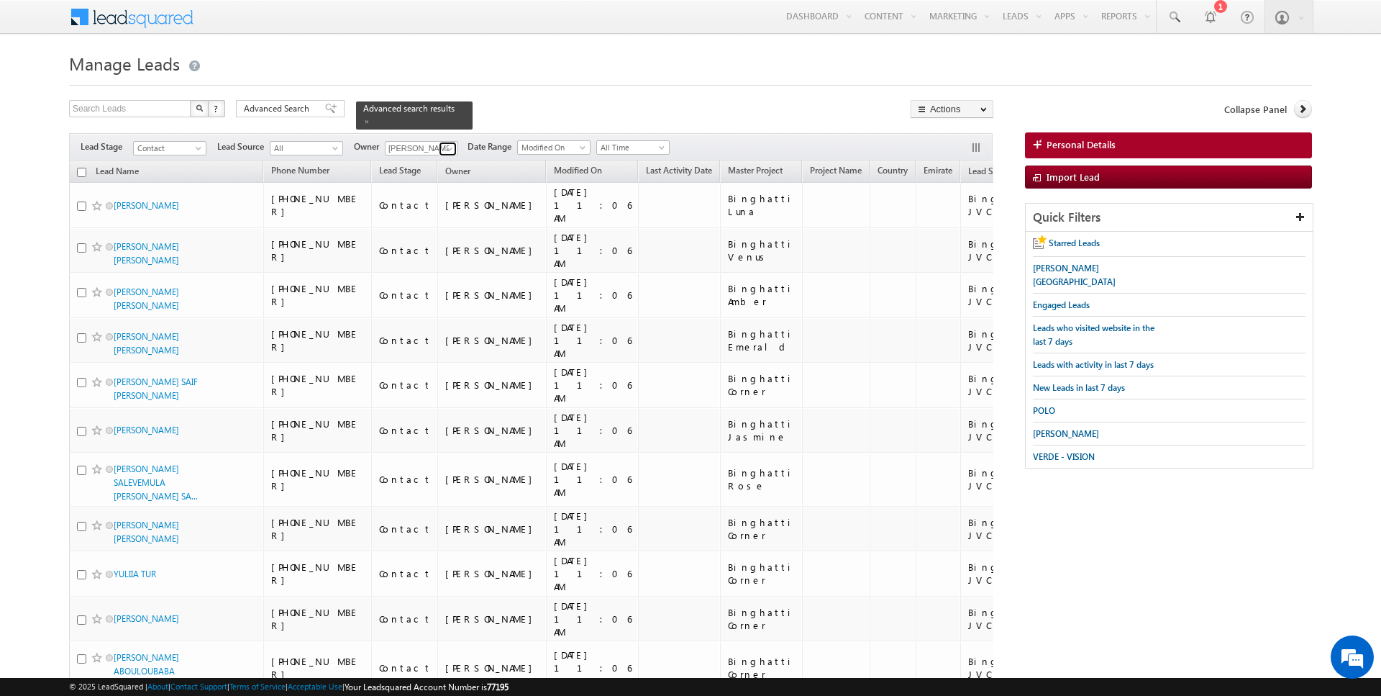
click at [448, 142] on link at bounding box center [448, 149] width 18 height 14
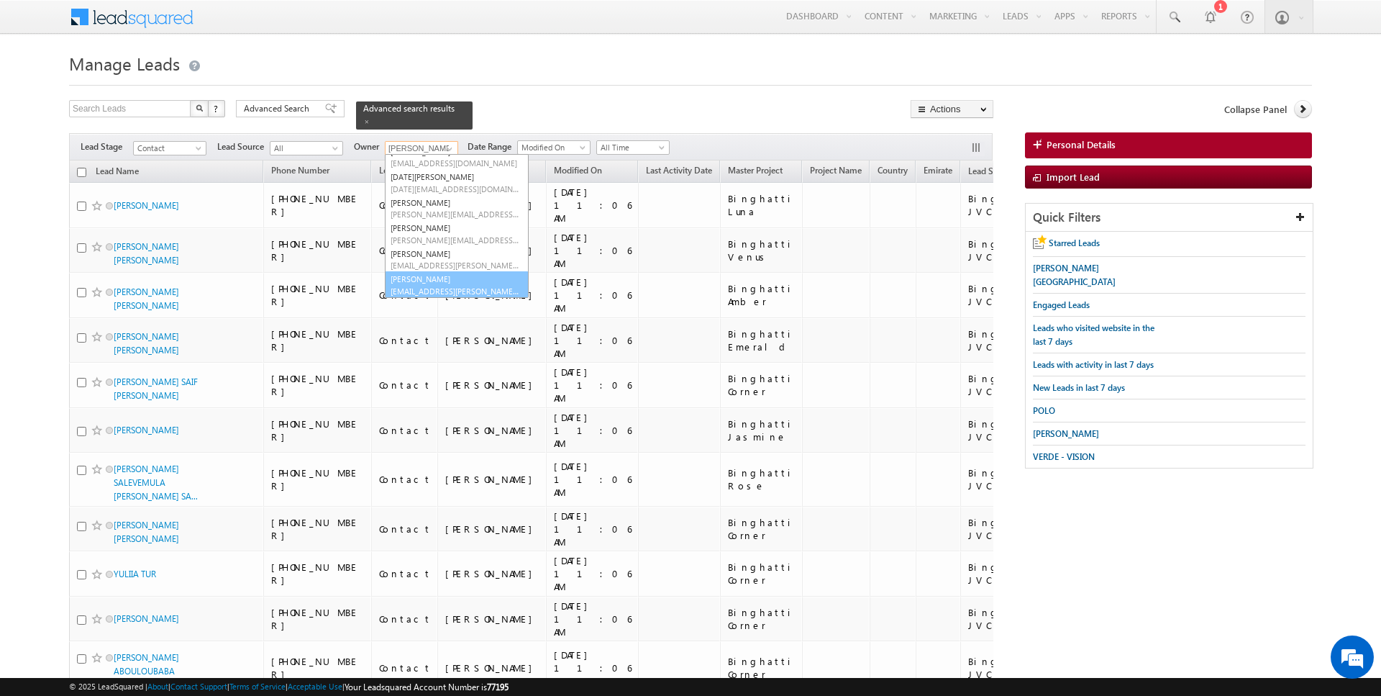
scroll to position [117, 0]
click at [426, 280] on link "[PERSON_NAME] [EMAIL_ADDRESS][PERSON_NAME][DOMAIN_NAME]" at bounding box center [457, 284] width 144 height 27
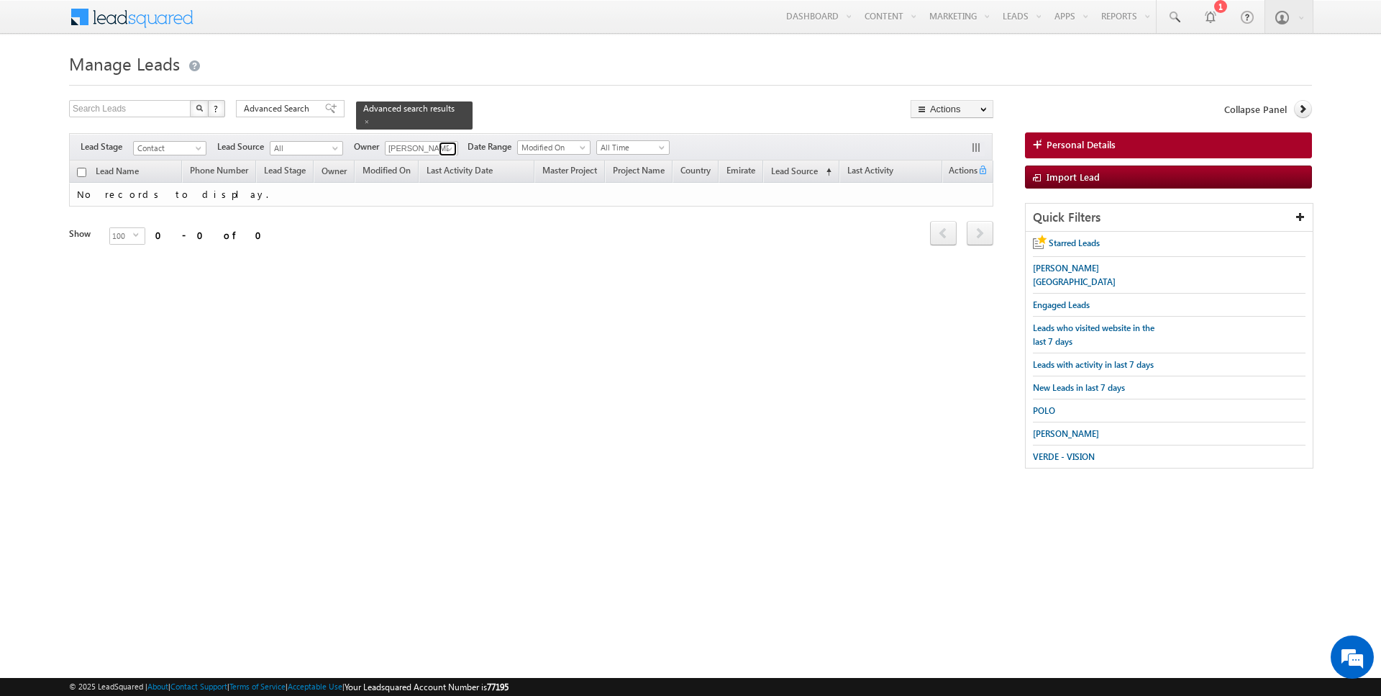
click at [448, 145] on span at bounding box center [450, 149] width 12 height 12
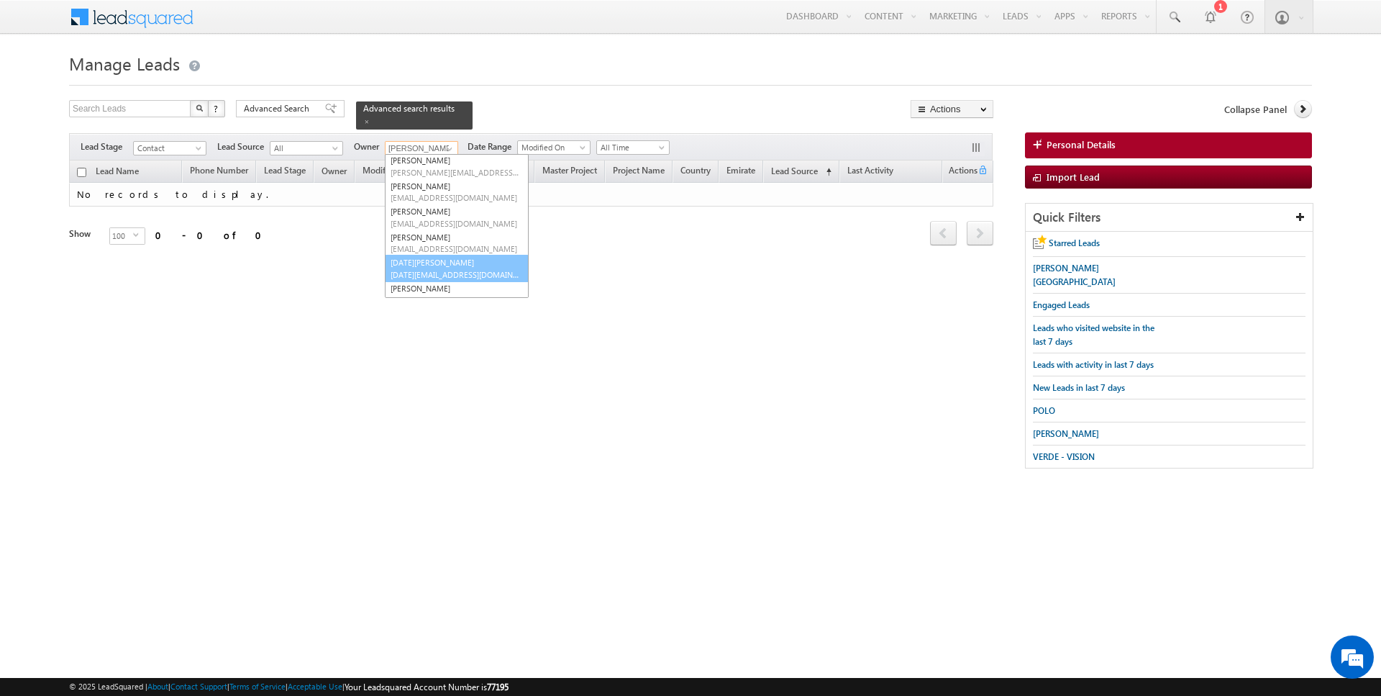
scroll to position [25, 0]
click at [435, 176] on span "[PERSON_NAME][EMAIL_ADDRESS][DOMAIN_NAME]" at bounding box center [455, 178] width 129 height 11
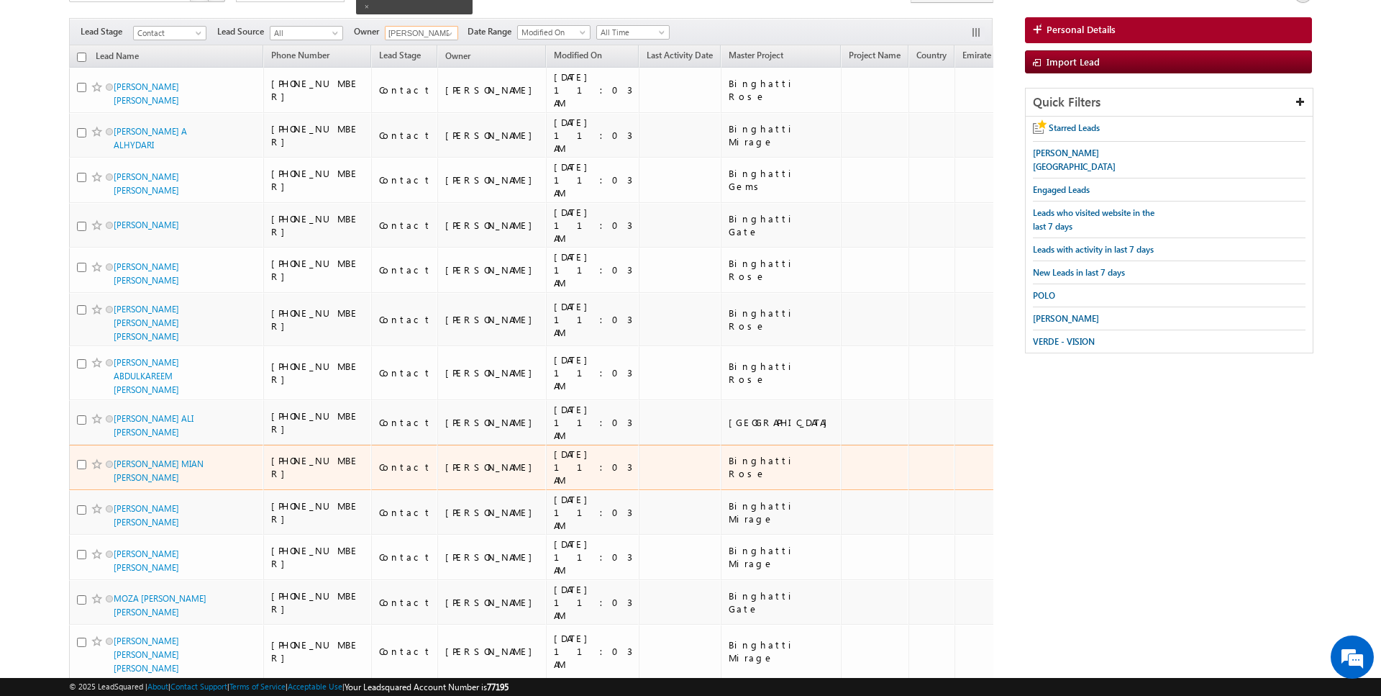
scroll to position [0, 0]
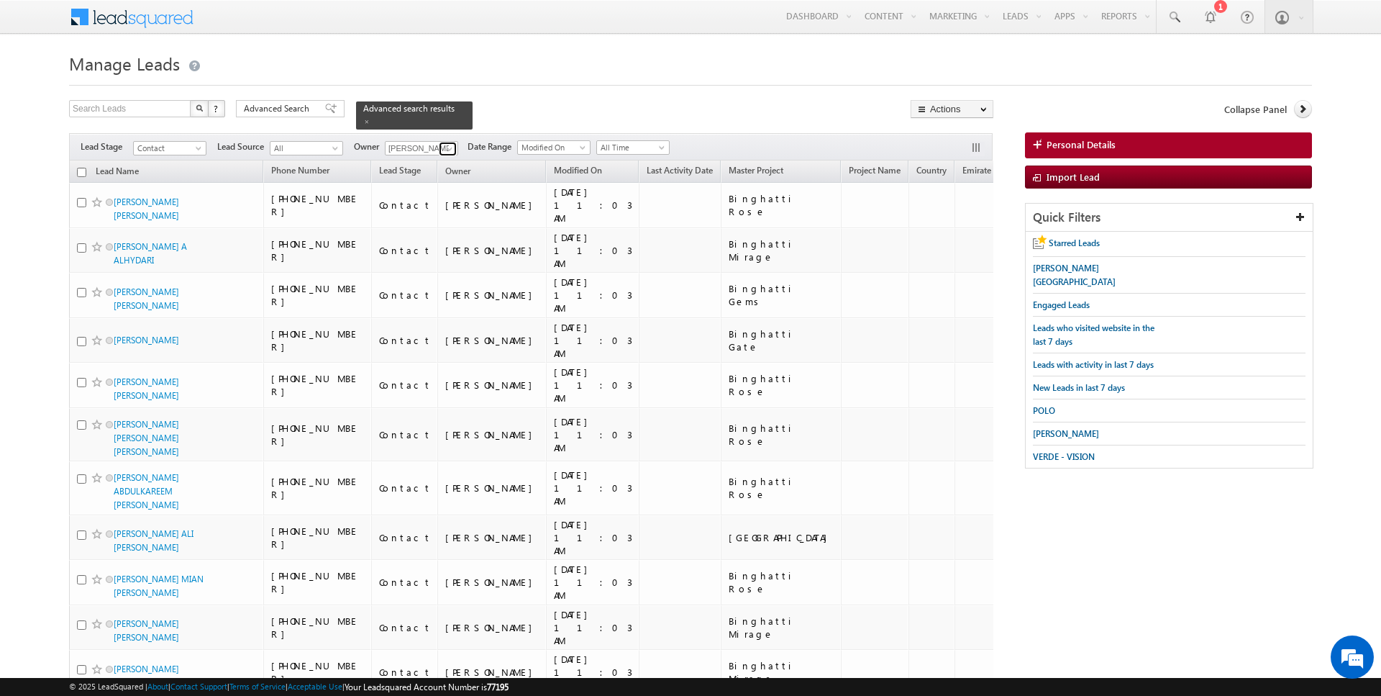
click at [444, 146] on span at bounding box center [450, 149] width 12 height 12
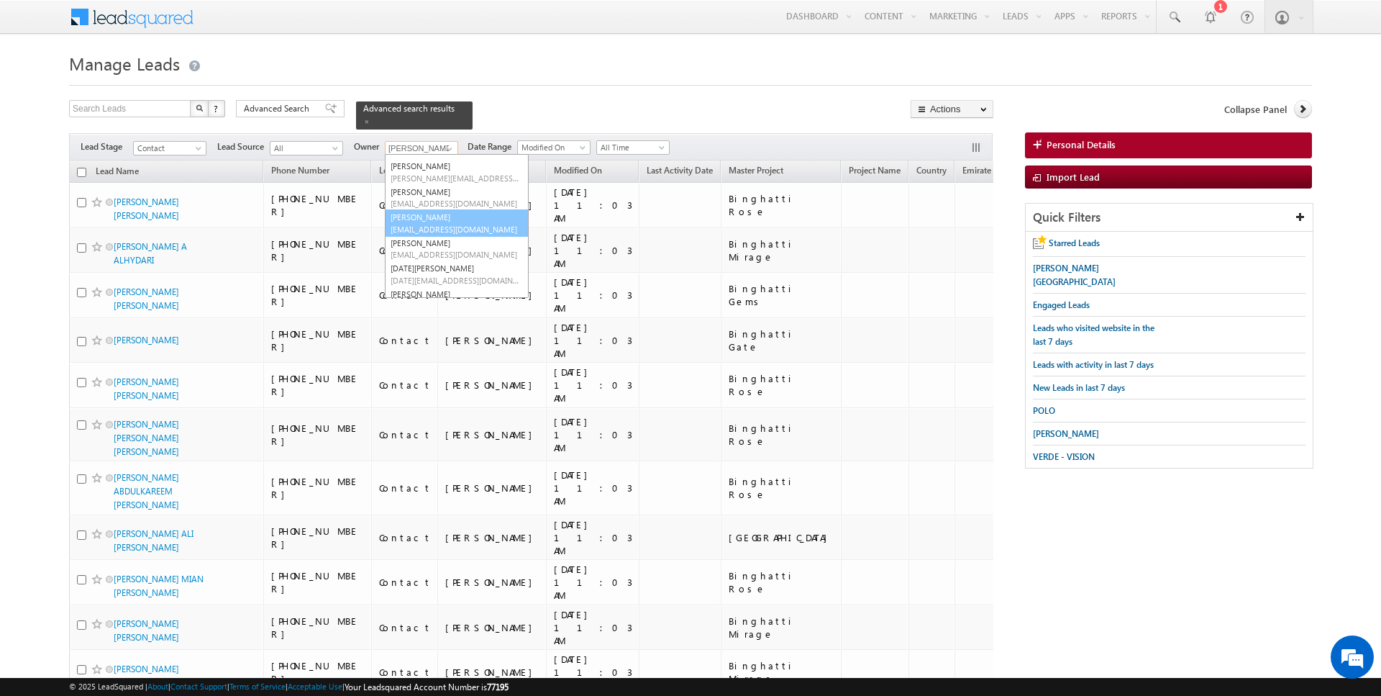
click at [434, 219] on link "[PERSON_NAME] [PERSON_NAME][EMAIL_ADDRESS][DOMAIN_NAME]" at bounding box center [457, 222] width 144 height 27
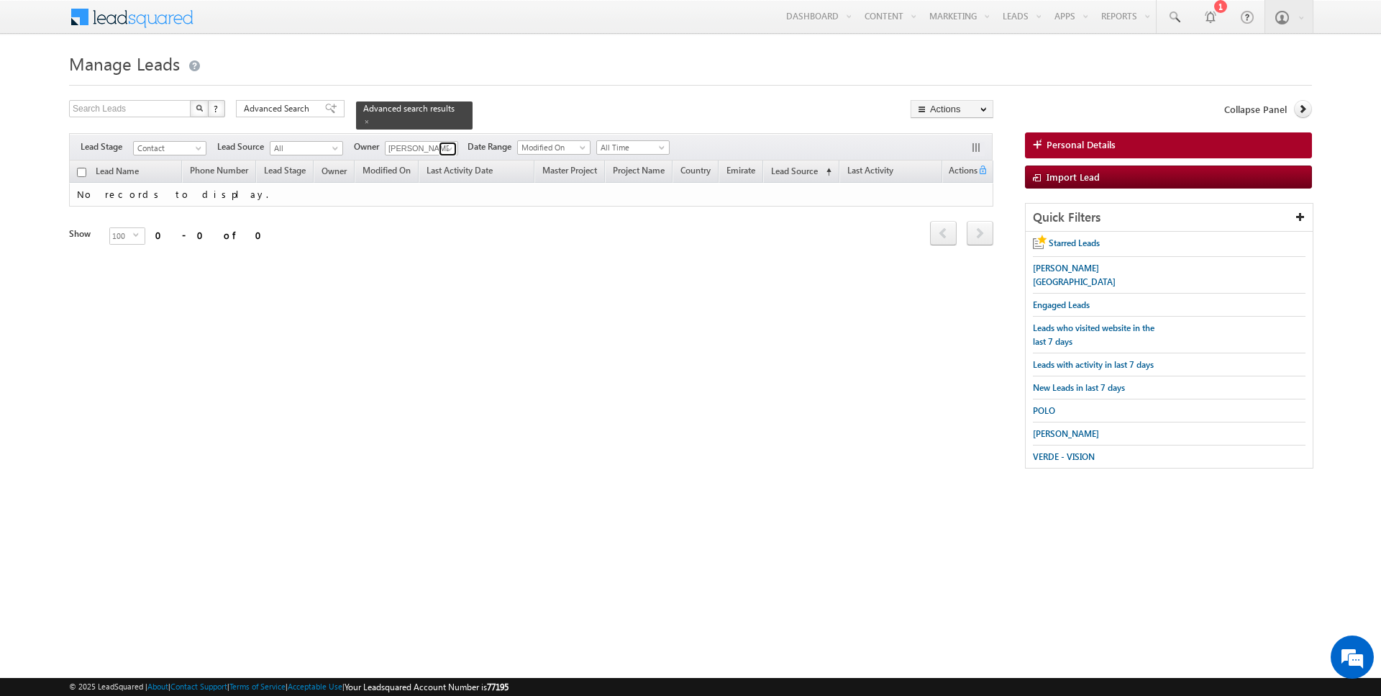
click at [445, 148] on span at bounding box center [450, 149] width 12 height 12
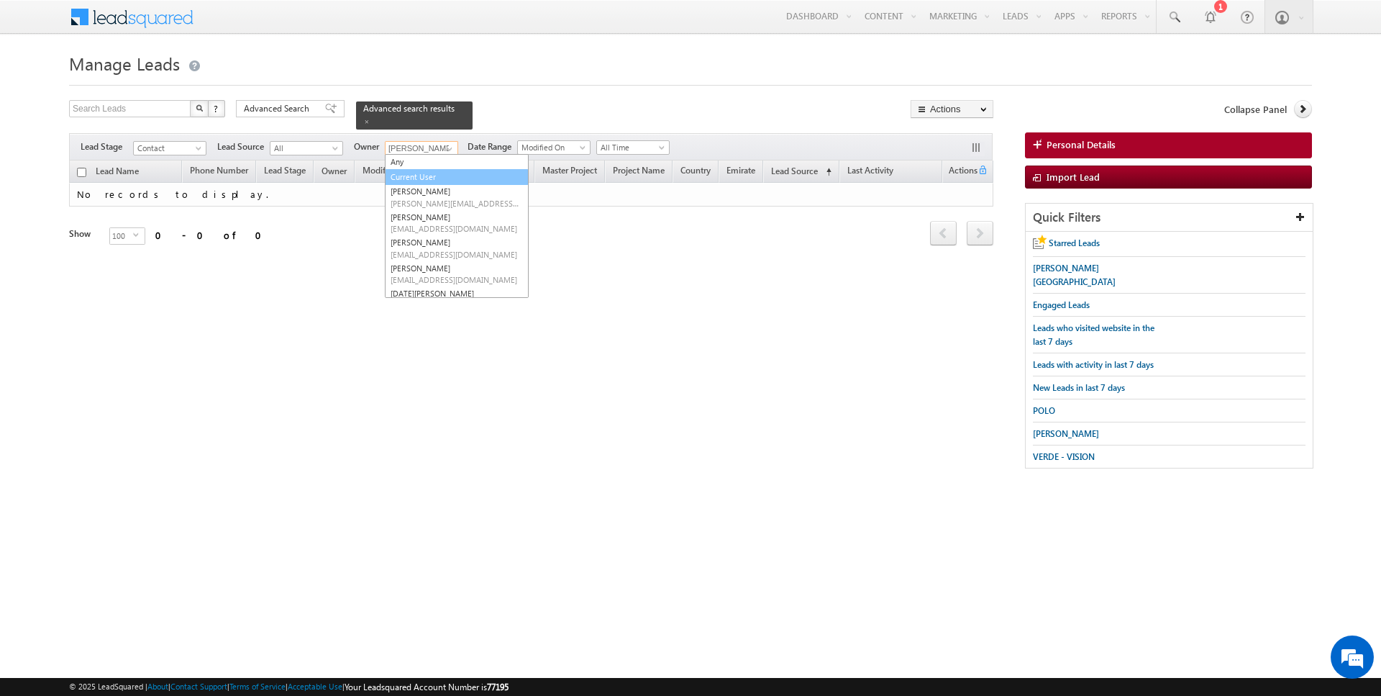
click at [434, 172] on link "Current User" at bounding box center [457, 177] width 144 height 17
type input "Current User"
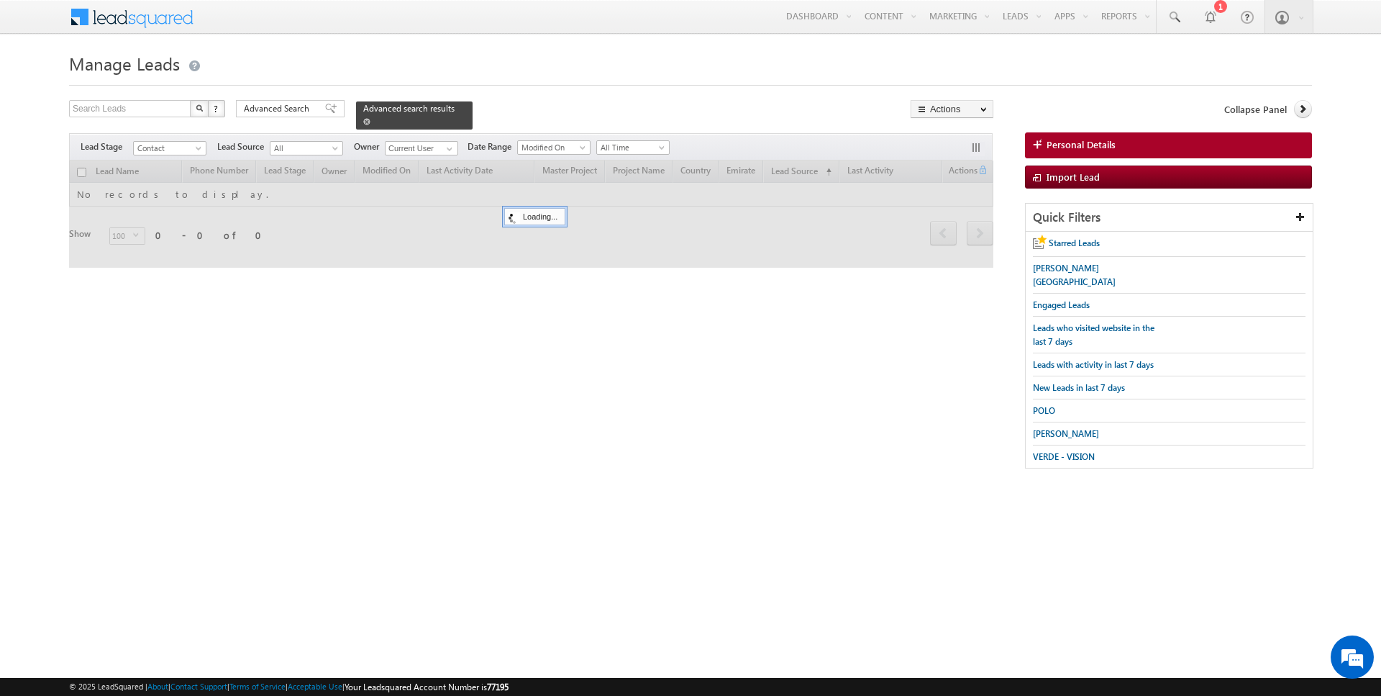
click at [363, 122] on span at bounding box center [366, 121] width 7 height 7
